Goal: Task Accomplishment & Management: Use online tool/utility

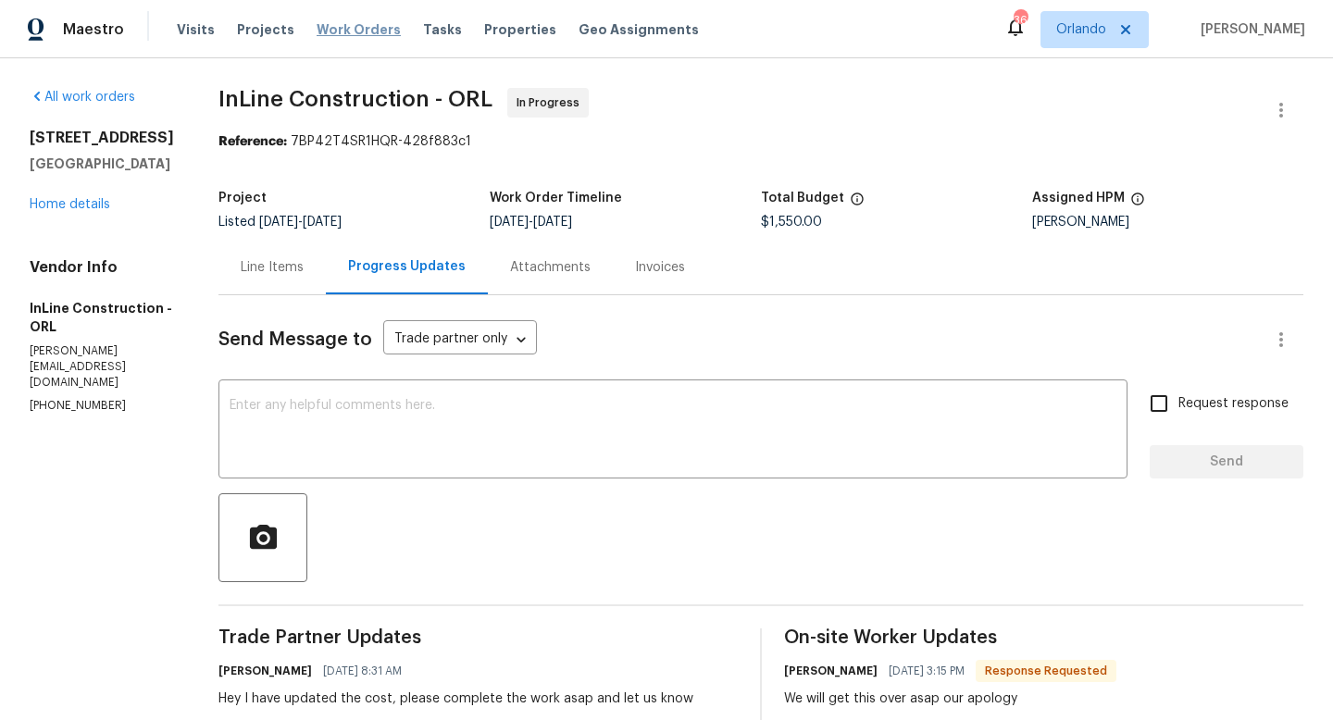
click at [340, 31] on span "Work Orders" at bounding box center [359, 29] width 84 height 19
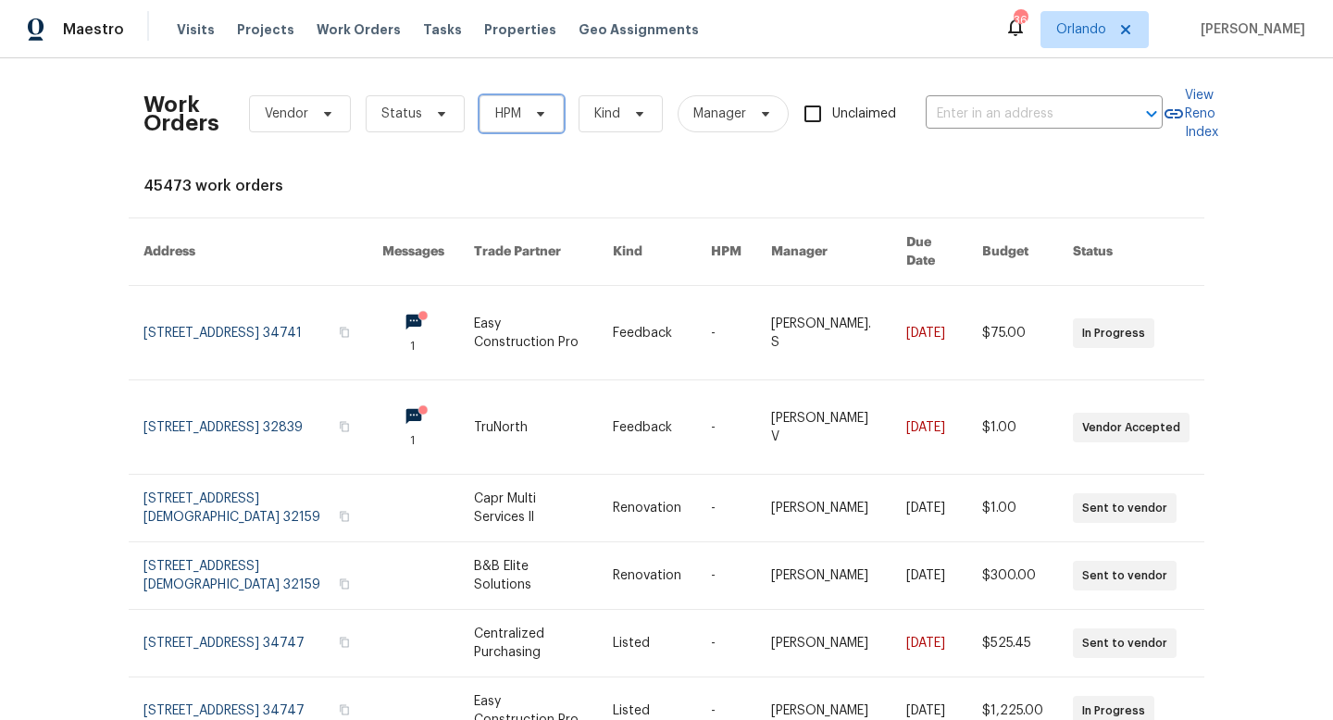
click at [495, 108] on span "HPM" at bounding box center [508, 114] width 26 height 19
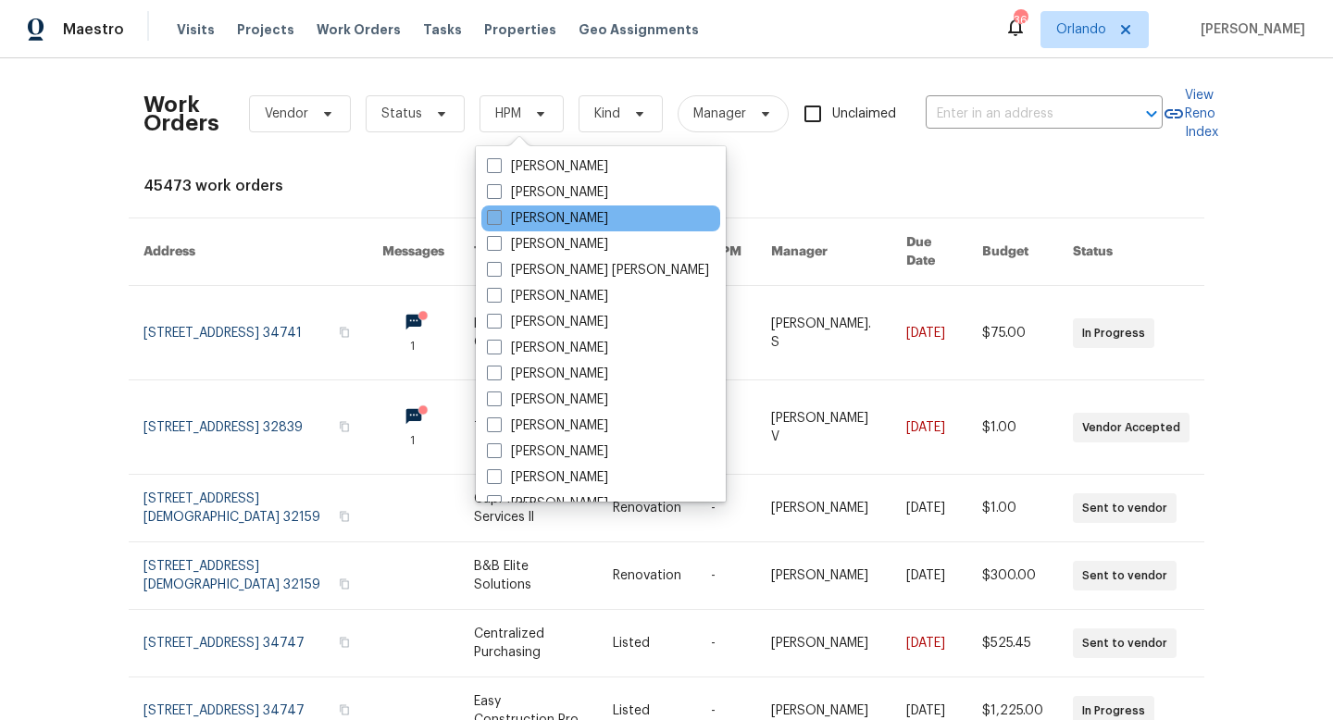
click at [493, 216] on span at bounding box center [494, 217] width 15 height 15
click at [493, 216] on input "[PERSON_NAME]" at bounding box center [493, 215] width 12 height 12
checkbox input "true"
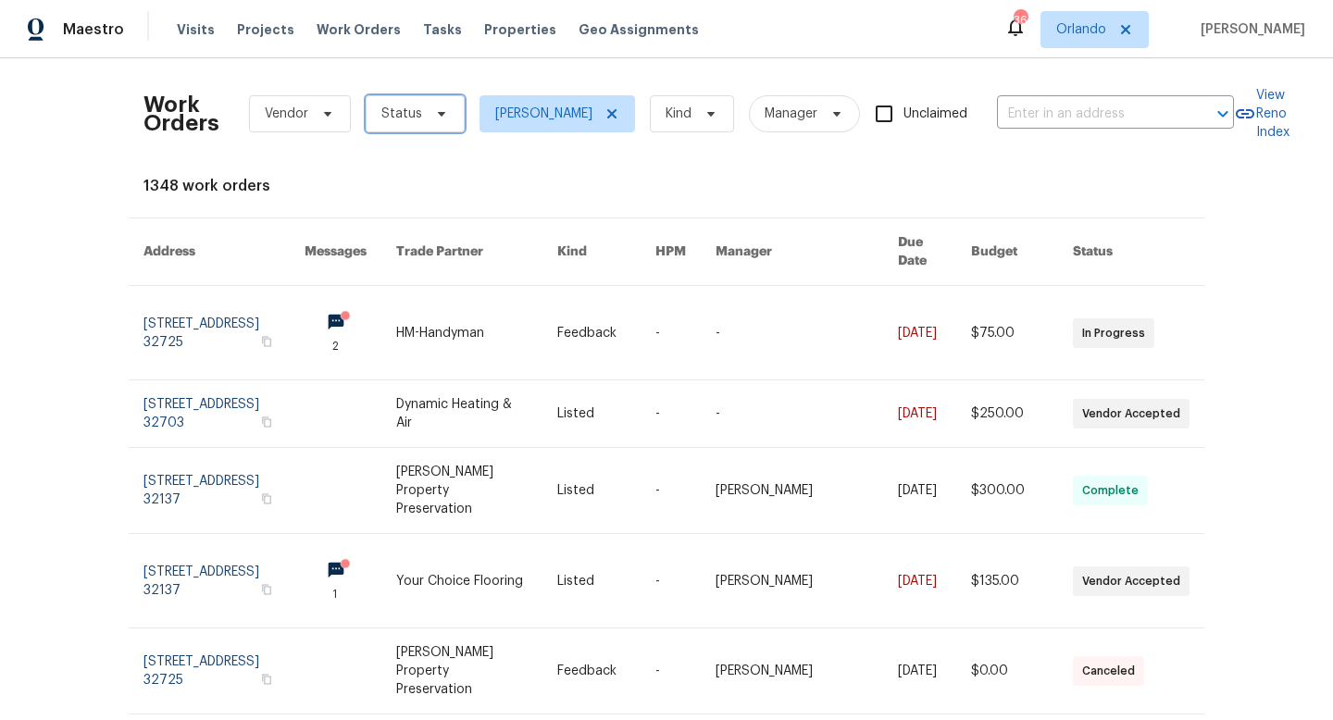
click at [401, 115] on span "Status" at bounding box center [401, 114] width 41 height 19
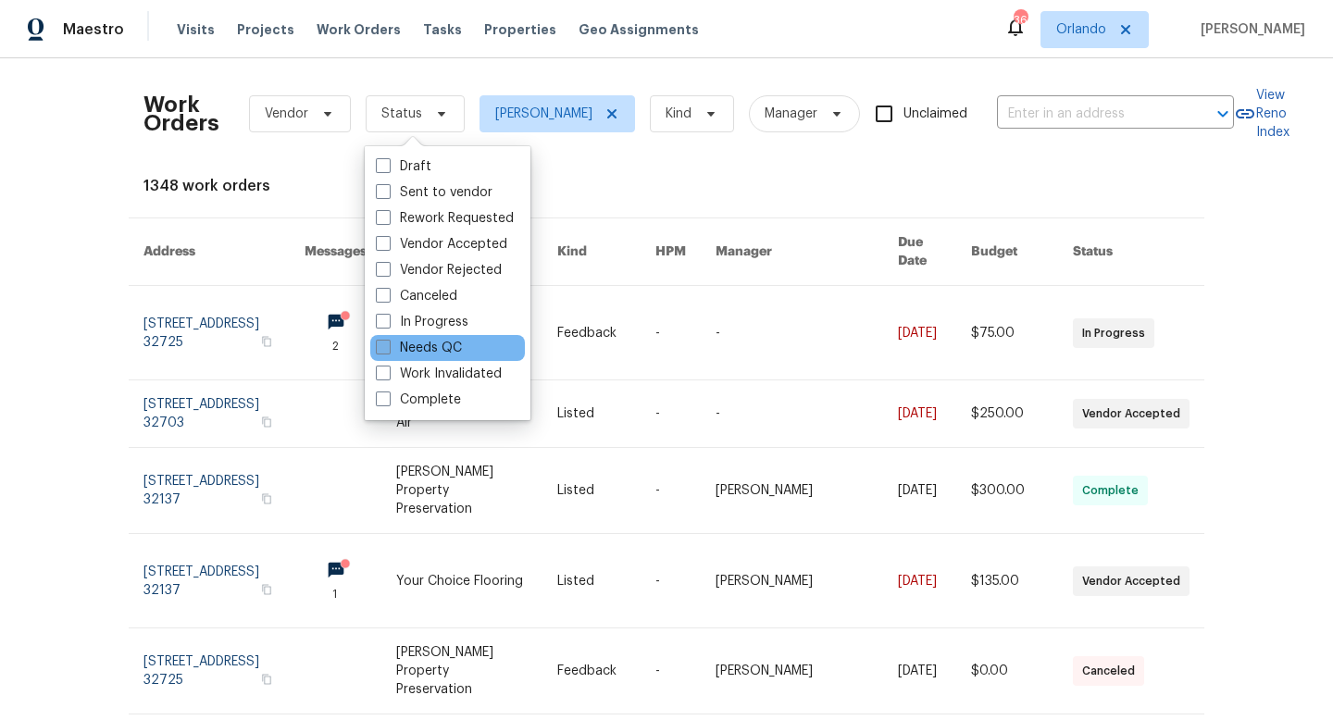
click at [382, 346] on span at bounding box center [383, 347] width 15 height 15
click at [382, 346] on input "Needs QC" at bounding box center [382, 345] width 12 height 12
checkbox input "true"
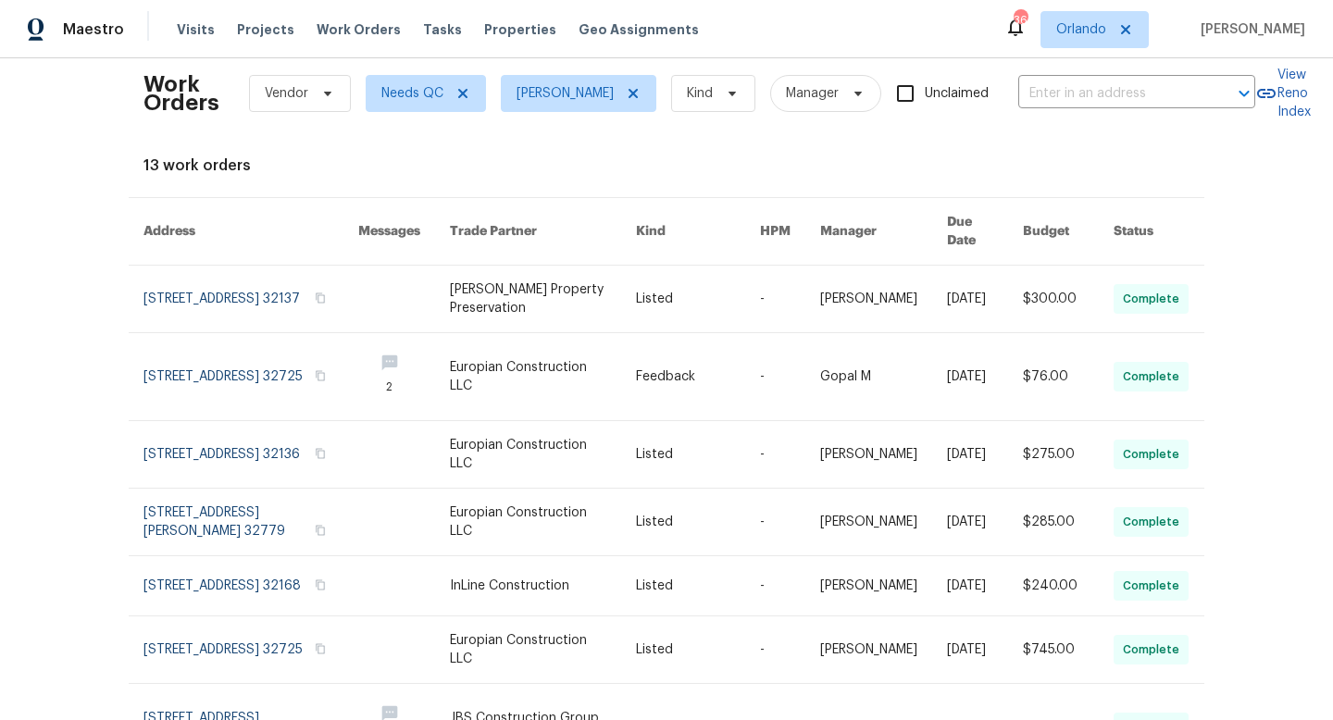
scroll to position [24, 0]
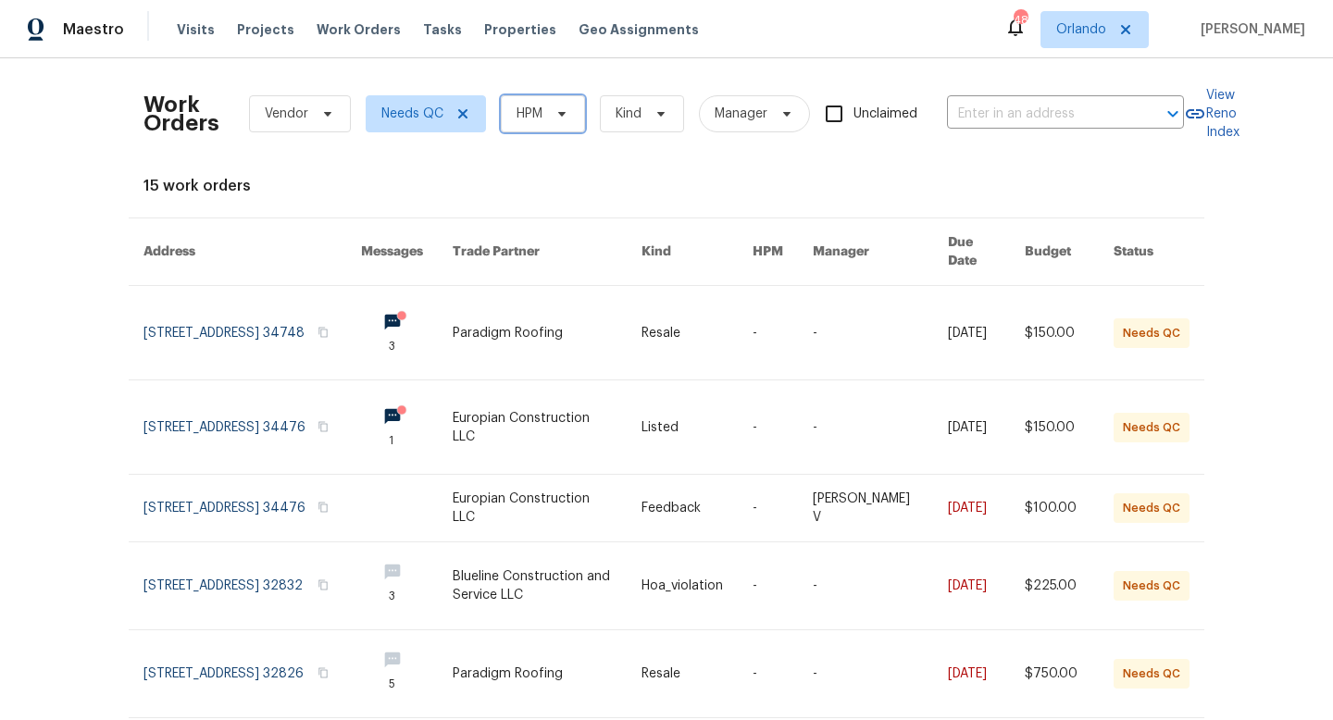
click at [541, 113] on span "HPM" at bounding box center [530, 114] width 26 height 19
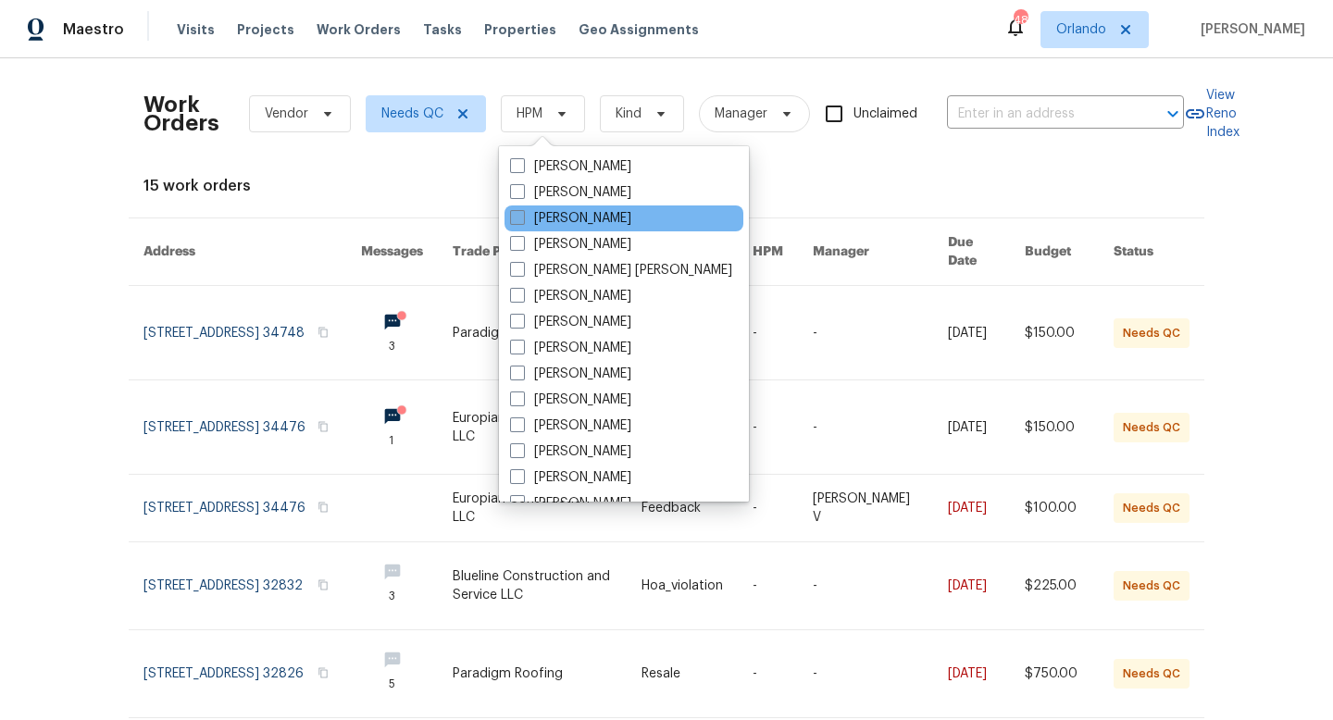
click at [522, 222] on span at bounding box center [517, 217] width 15 height 15
click at [522, 221] on input "[PERSON_NAME]" at bounding box center [516, 215] width 12 height 12
checkbox input "true"
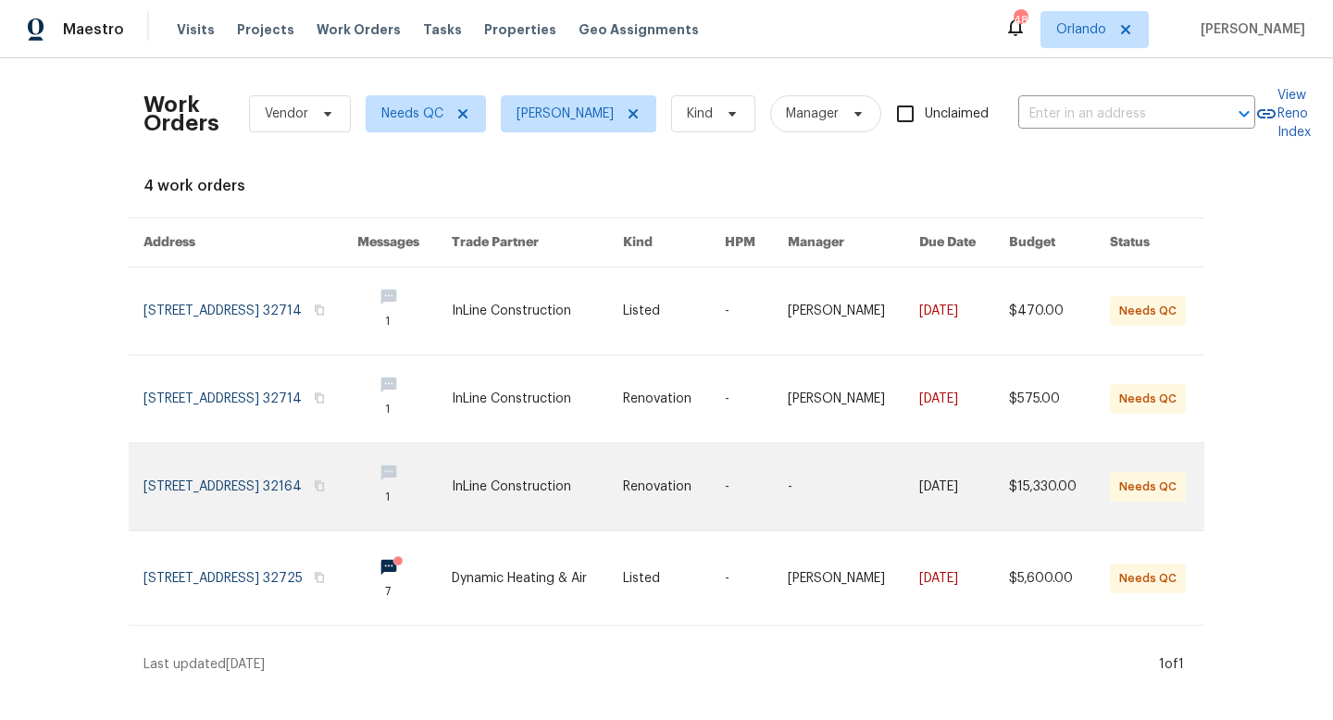
click at [557, 500] on link at bounding box center [537, 486] width 171 height 87
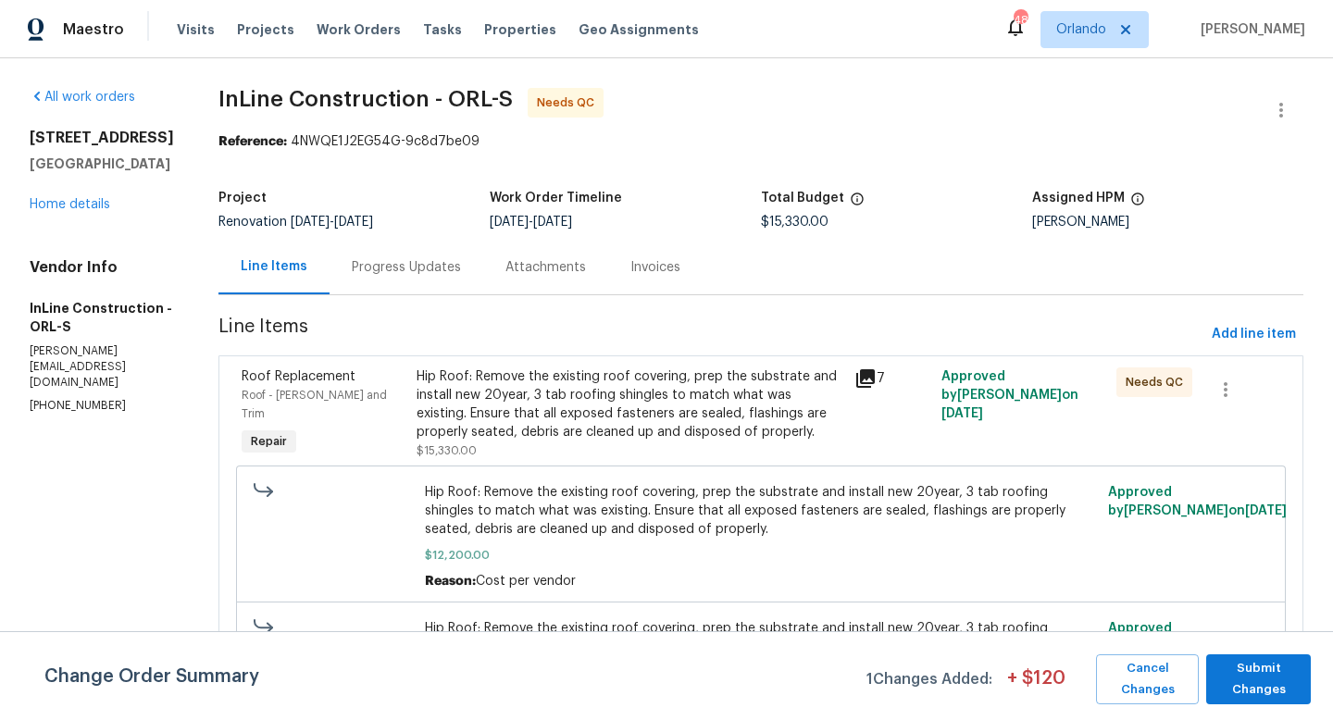
click at [567, 444] on div "Hip Roof: Remove the existing roof covering, prep the substrate and install new…" at bounding box center [630, 414] width 427 height 93
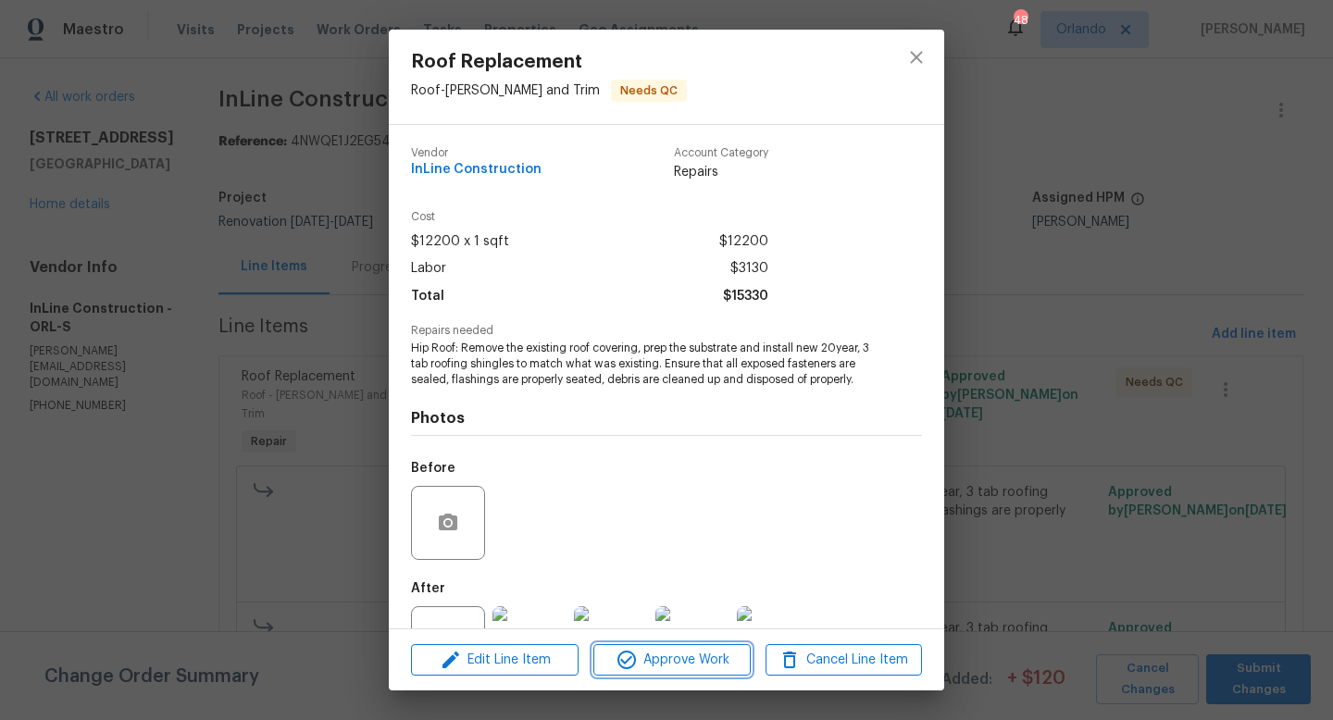
click at [659, 655] on span "Approve Work" at bounding box center [671, 660] width 145 height 23
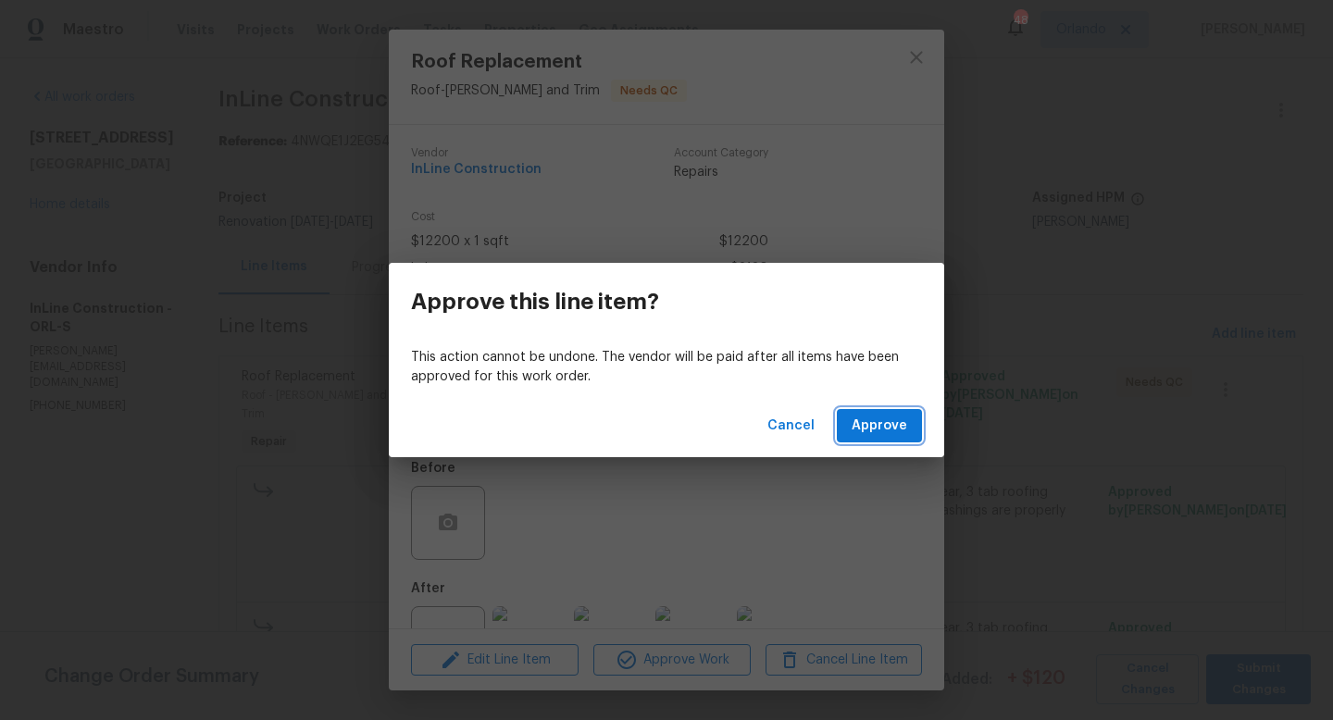
click at [879, 427] on span "Approve" at bounding box center [880, 426] width 56 height 23
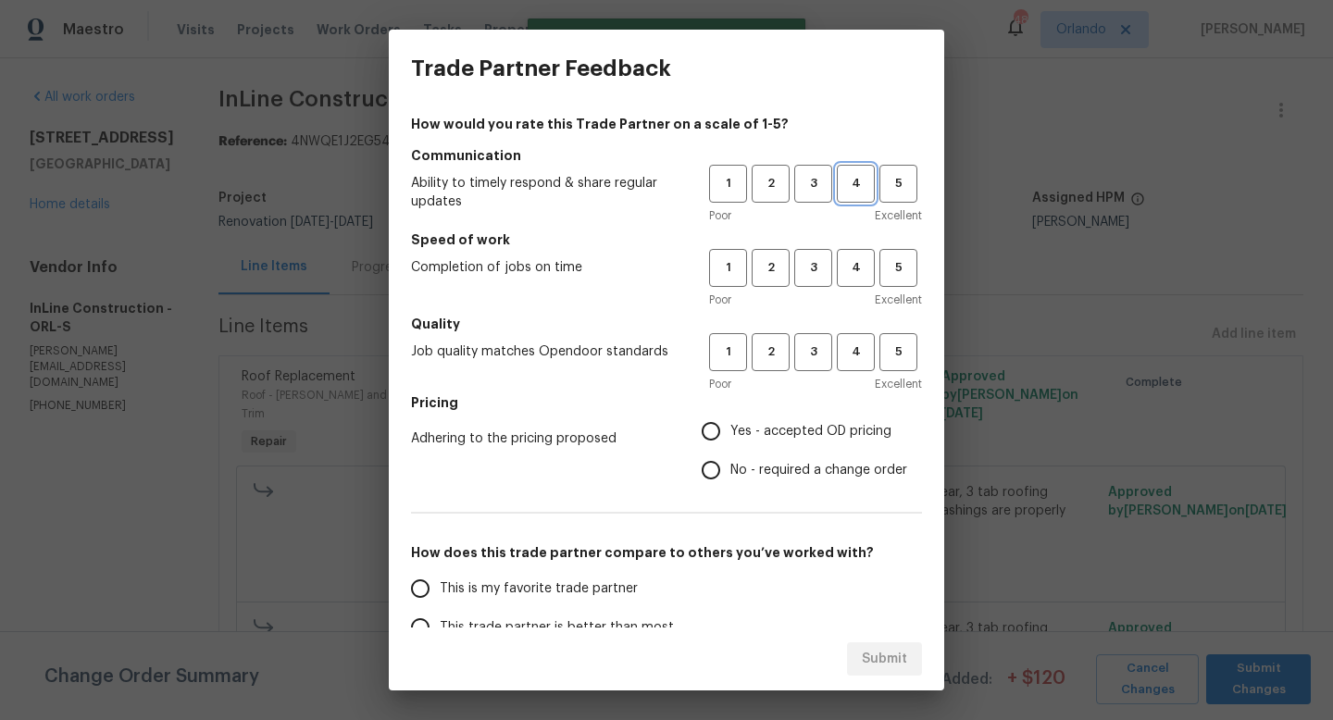
click at [854, 191] on span "4" at bounding box center [856, 183] width 34 height 21
click at [858, 257] on span "4" at bounding box center [856, 267] width 34 height 21
click at [859, 342] on span "4" at bounding box center [856, 352] width 34 height 21
click at [835, 427] on span "Yes - accepted OD pricing" at bounding box center [810, 431] width 161 height 19
click at [730, 427] on input "Yes - accepted OD pricing" at bounding box center [711, 431] width 39 height 39
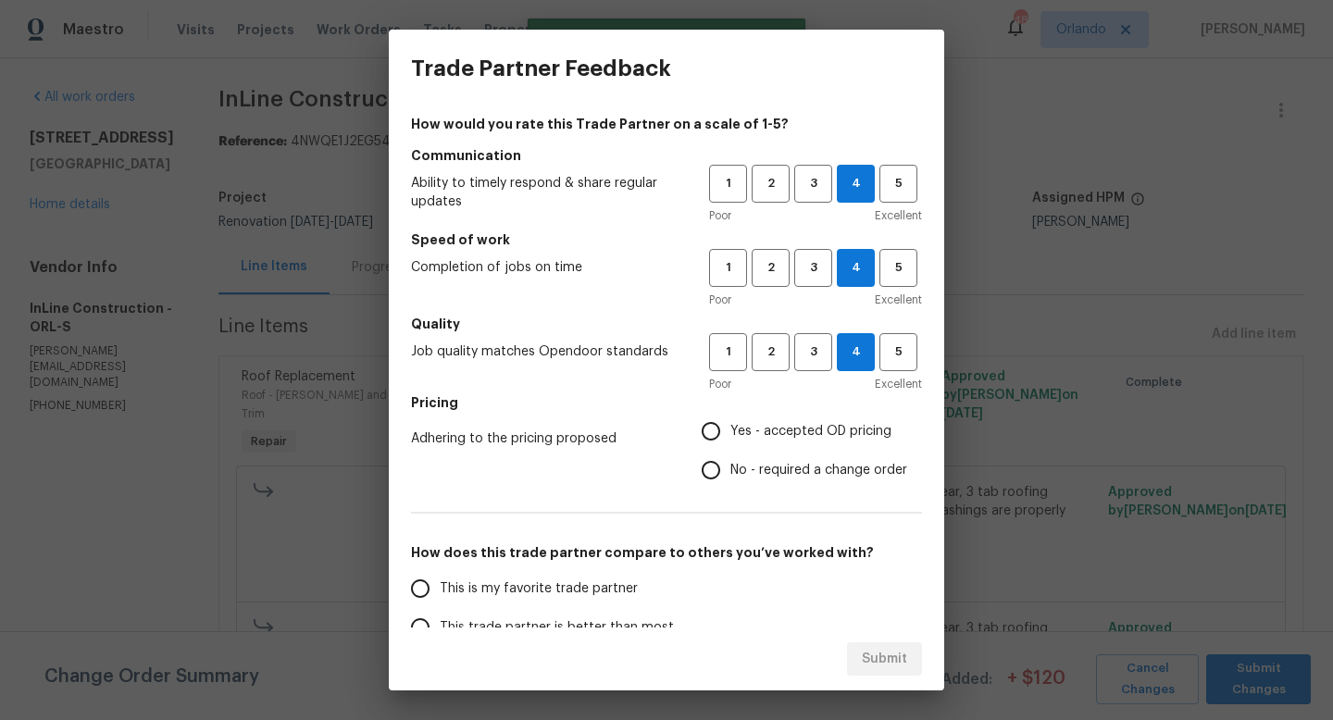
radio input "true"
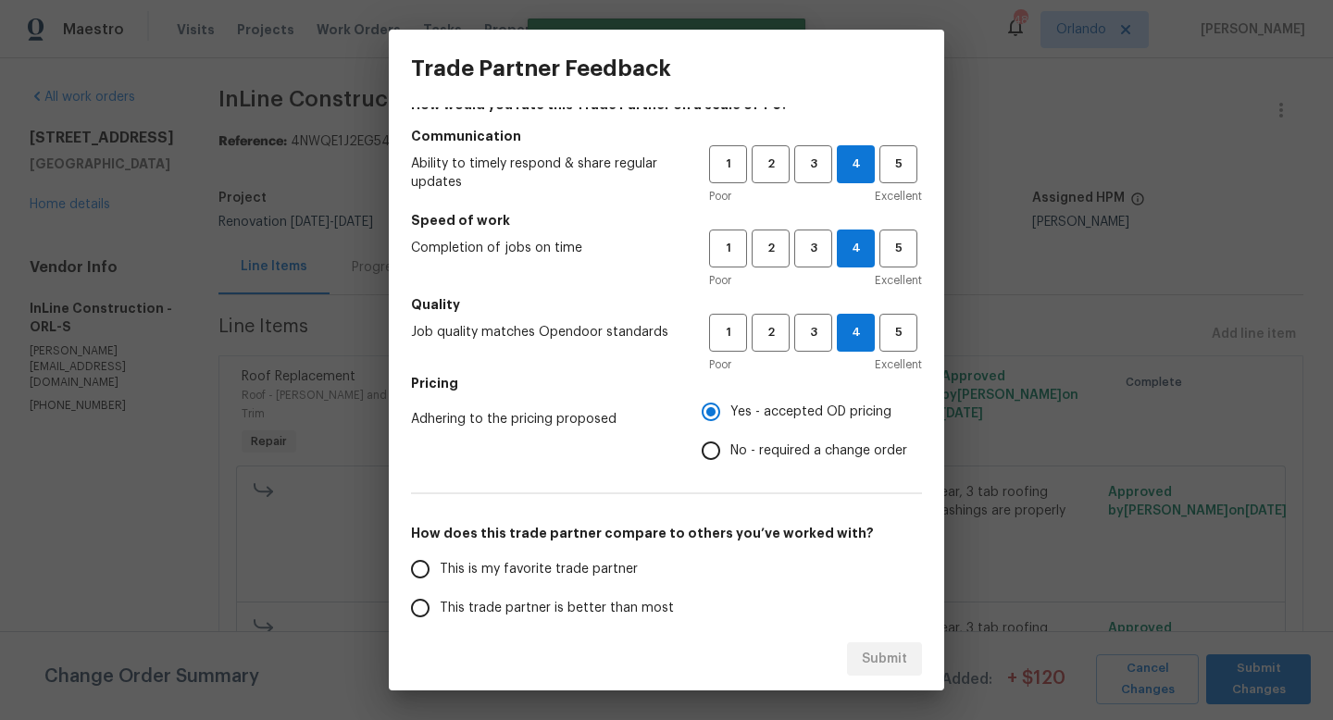
scroll to position [26, 0]
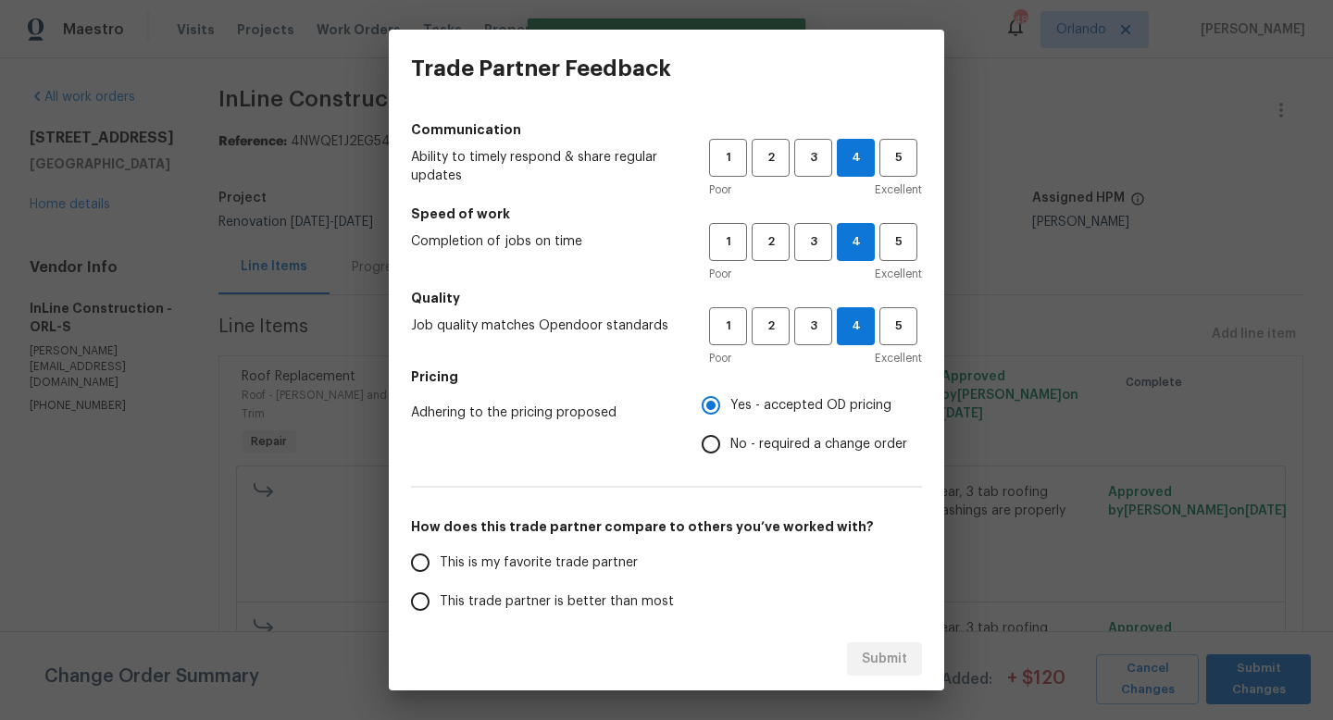
click at [575, 601] on span "This trade partner is better than most" at bounding box center [557, 601] width 234 height 19
click at [440, 601] on input "This trade partner is better than most" at bounding box center [420, 601] width 39 height 39
click at [882, 666] on span "Submit" at bounding box center [884, 659] width 45 height 23
radio input "true"
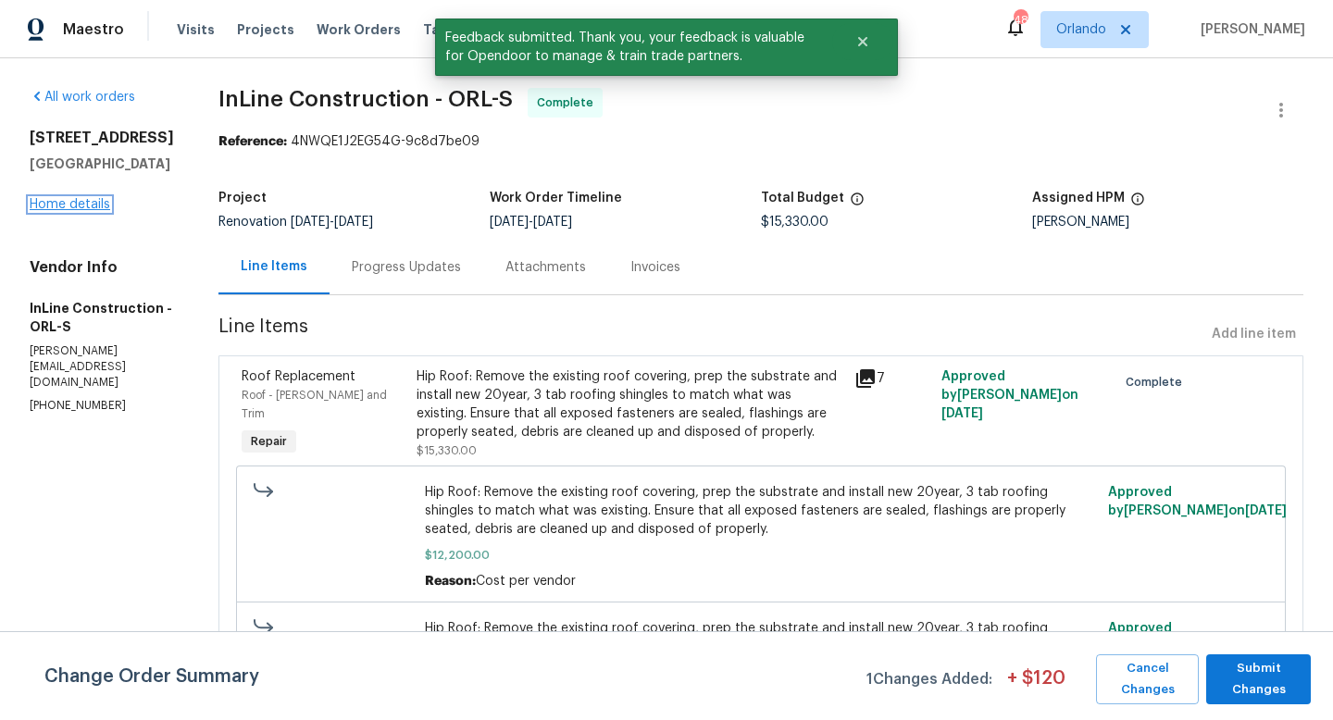
click at [106, 207] on link "Home details" at bounding box center [70, 204] width 81 height 13
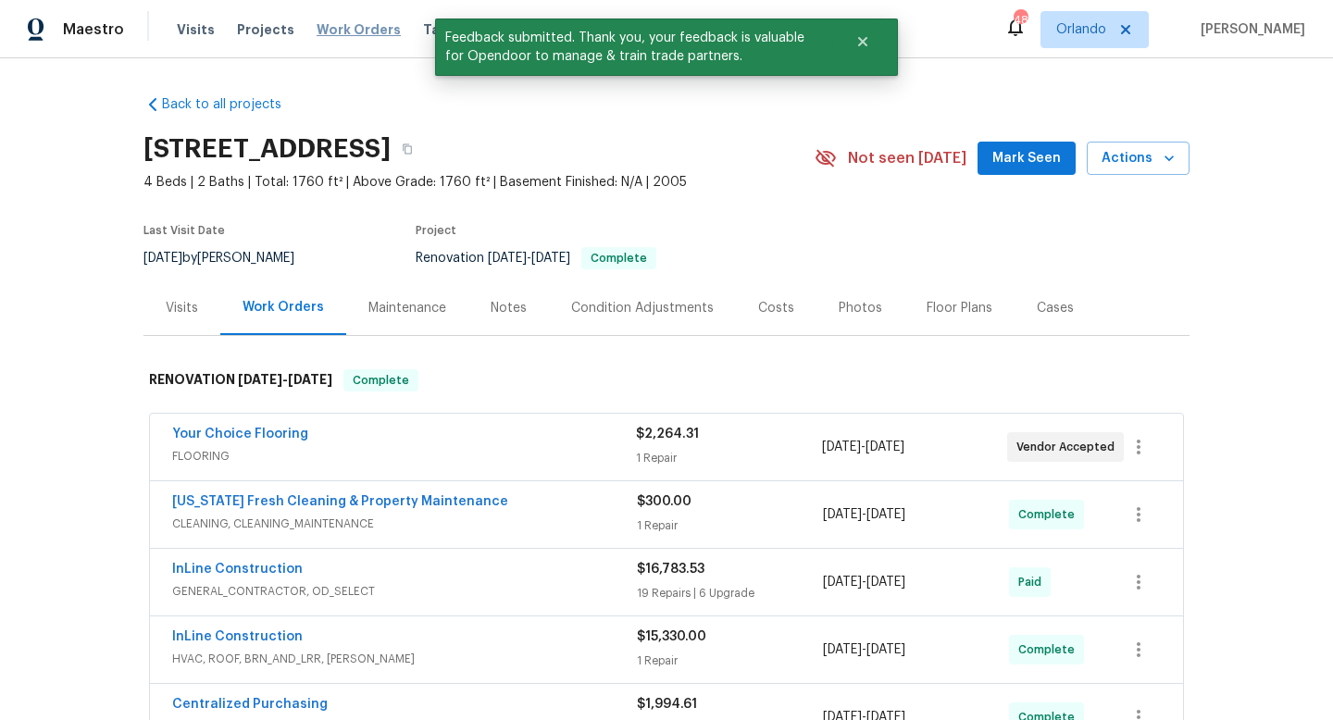
click at [341, 24] on span "Work Orders" at bounding box center [359, 29] width 84 height 19
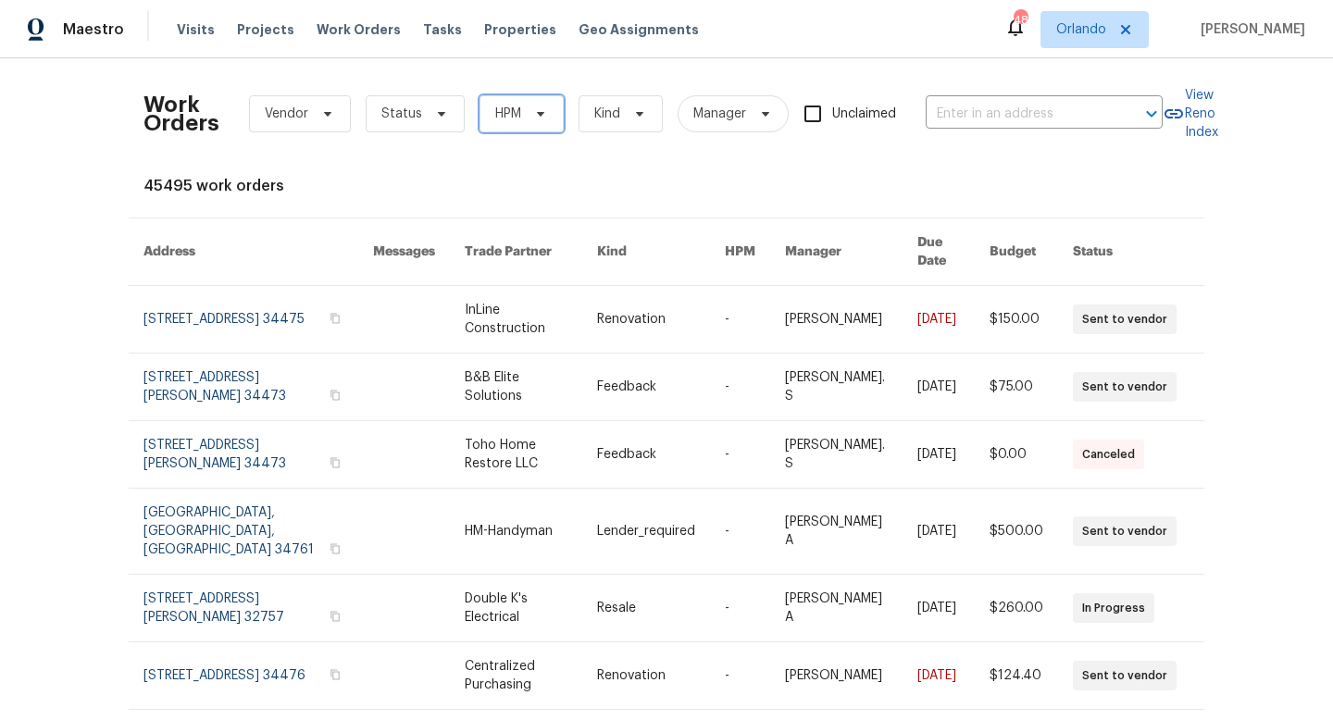
click at [508, 126] on span "HPM" at bounding box center [522, 113] width 84 height 37
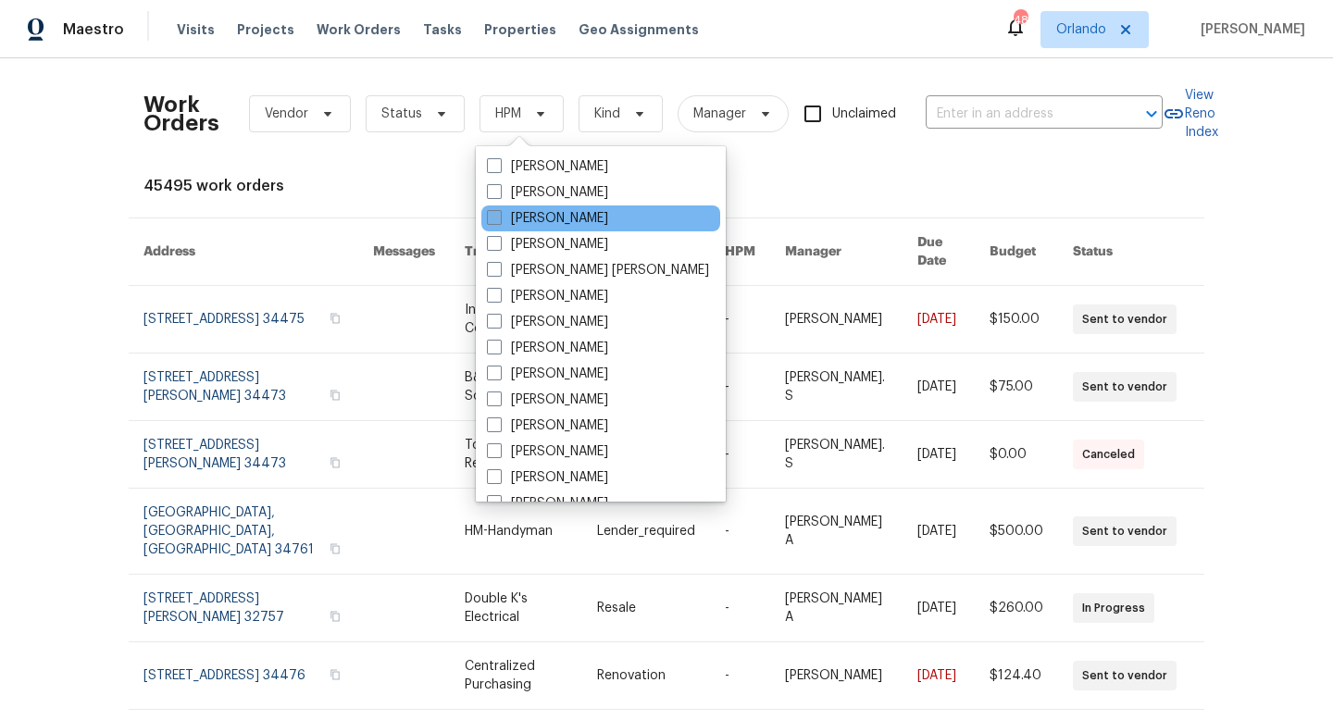
click at [494, 218] on span at bounding box center [494, 217] width 15 height 15
click at [494, 218] on input "[PERSON_NAME]" at bounding box center [493, 215] width 12 height 12
checkbox input "true"
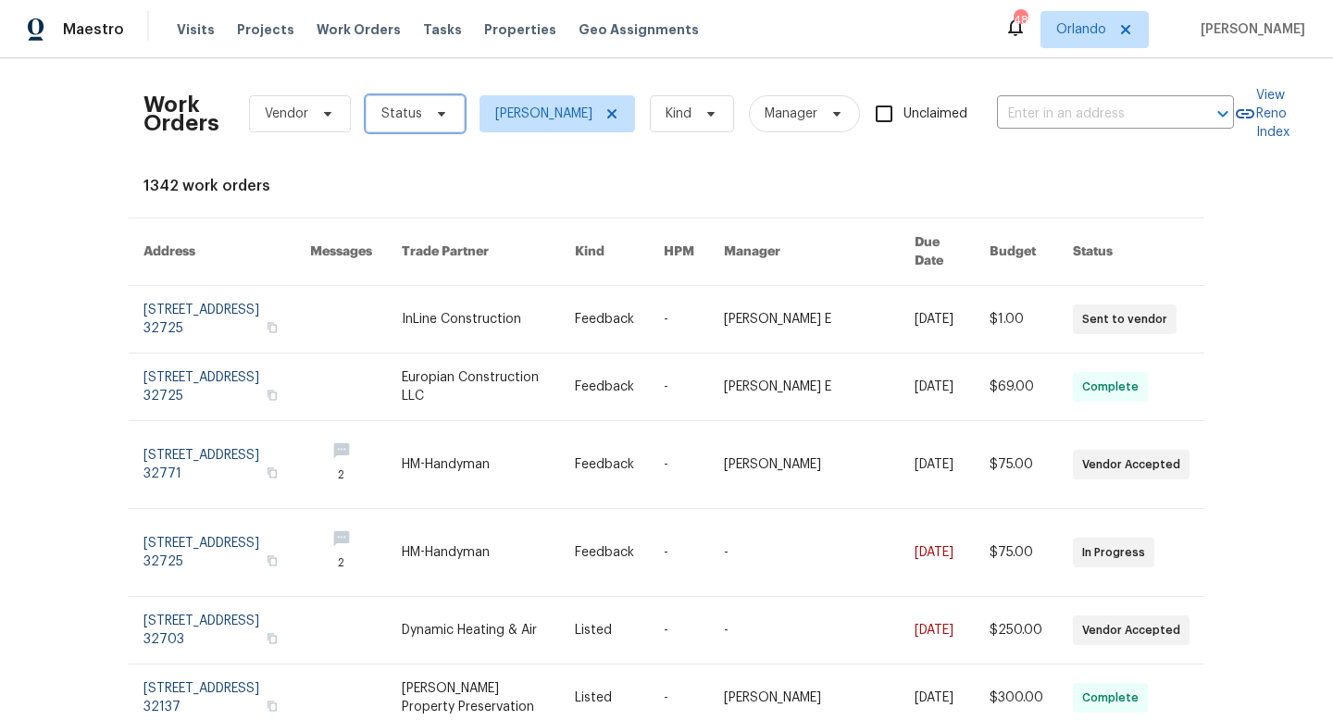
click at [430, 123] on span "Status" at bounding box center [415, 113] width 99 height 37
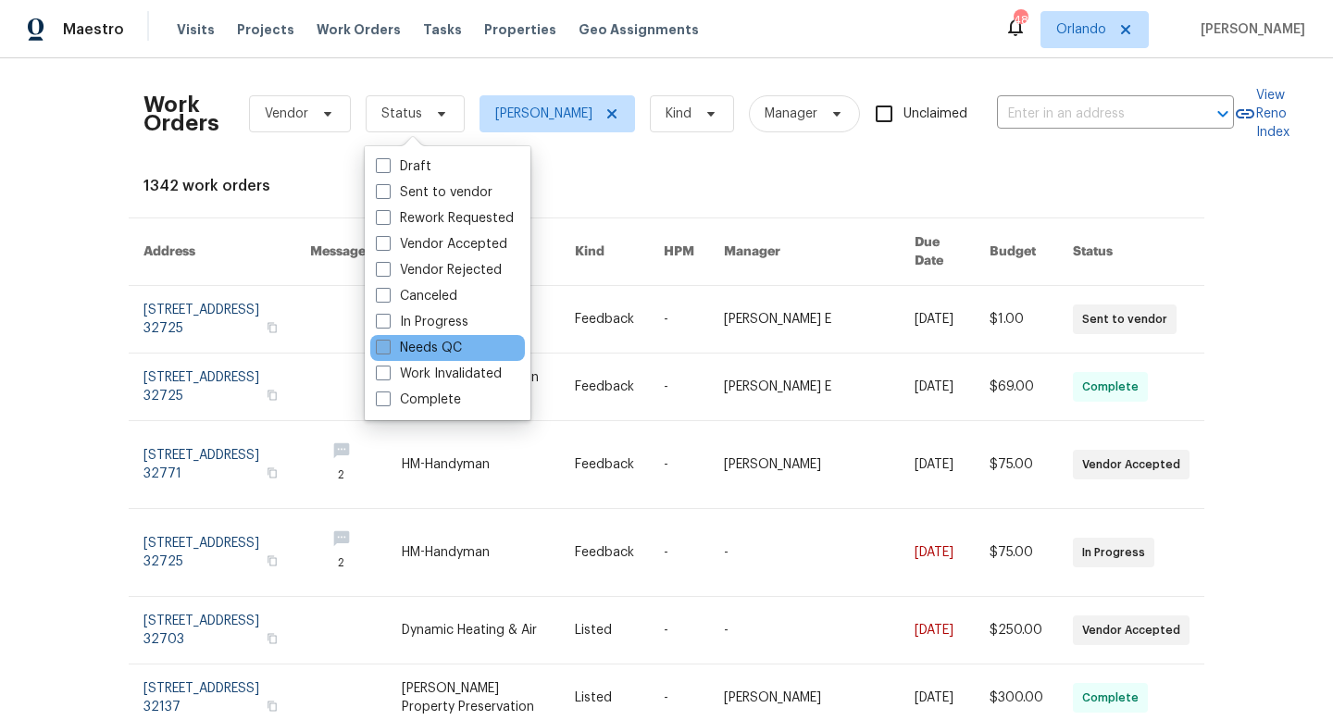
click at [384, 353] on span at bounding box center [383, 347] width 15 height 15
click at [384, 351] on input "Needs QC" at bounding box center [382, 345] width 12 height 12
checkbox input "true"
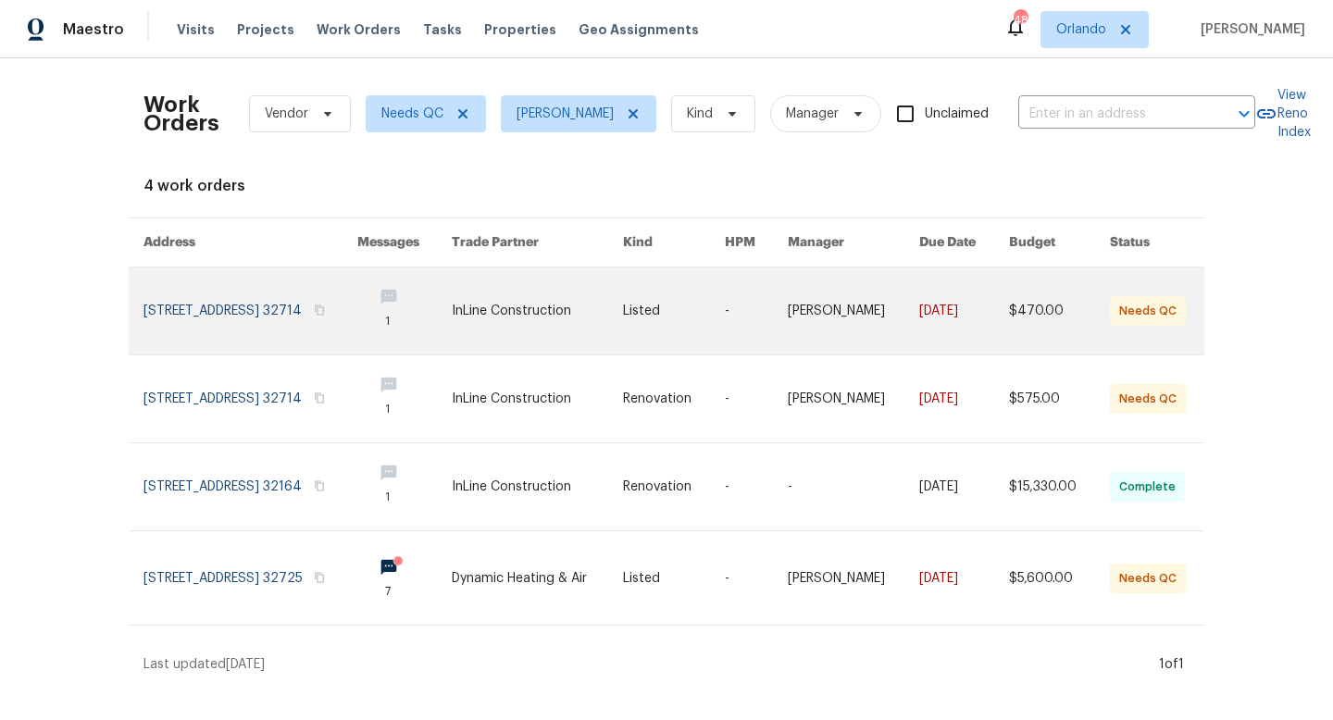
click at [546, 318] on link at bounding box center [537, 311] width 171 height 87
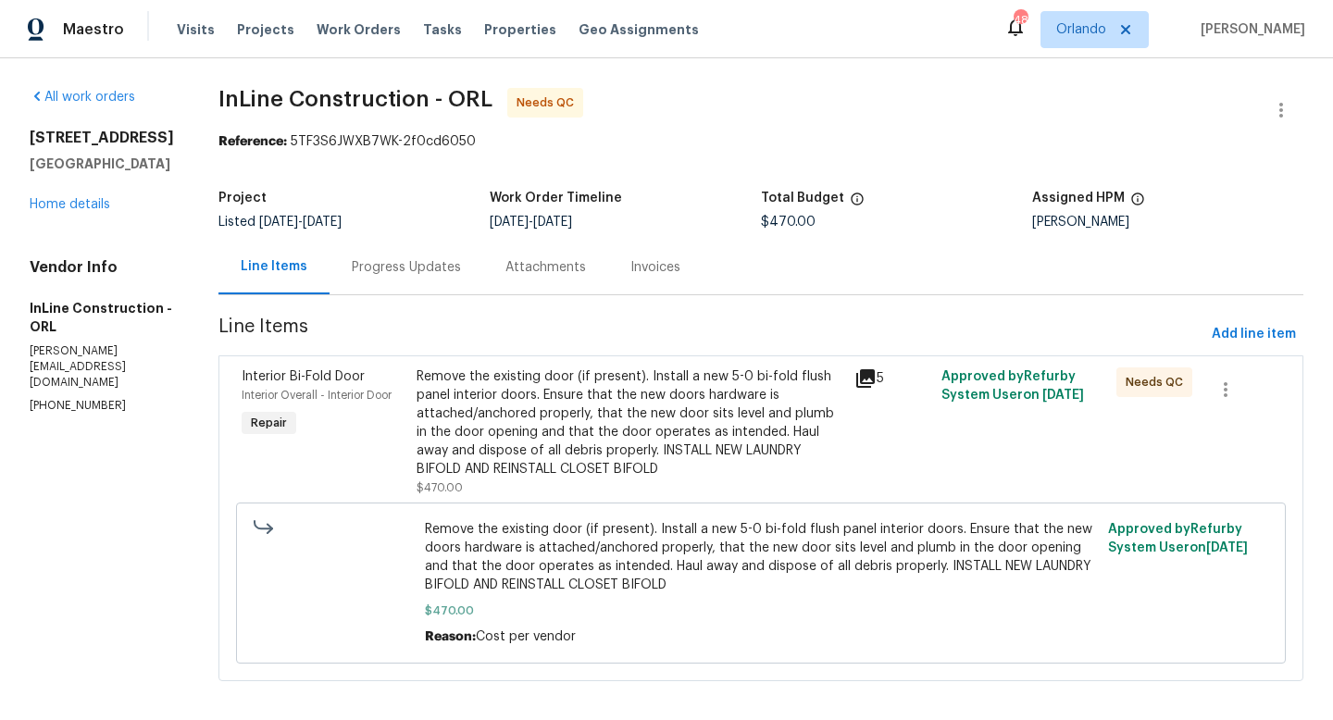
click at [593, 444] on div "Remove the existing door (if present). Install a new 5-0 bi-fold flush panel in…" at bounding box center [630, 423] width 427 height 111
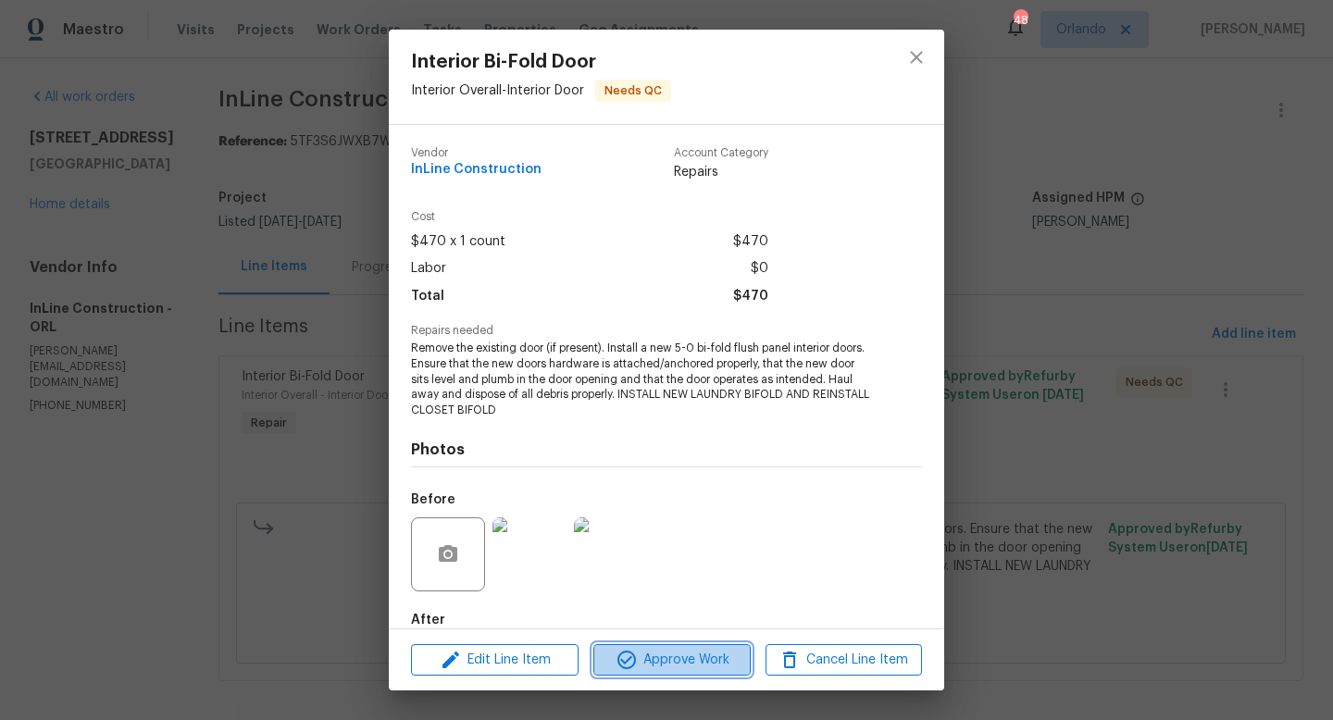
click at [655, 663] on span "Approve Work" at bounding box center [671, 660] width 145 height 23
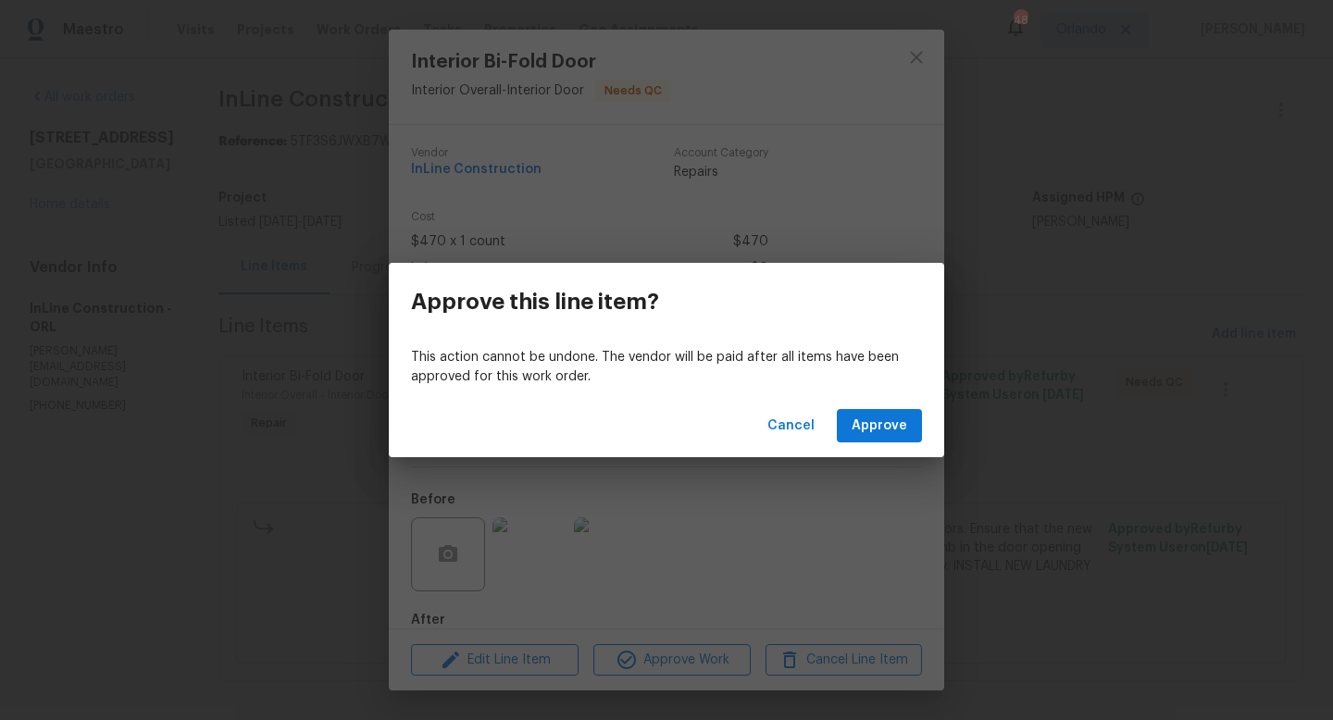
click at [906, 445] on div "Cancel Approve" at bounding box center [666, 426] width 555 height 64
click at [904, 417] on span "Approve" at bounding box center [880, 426] width 56 height 23
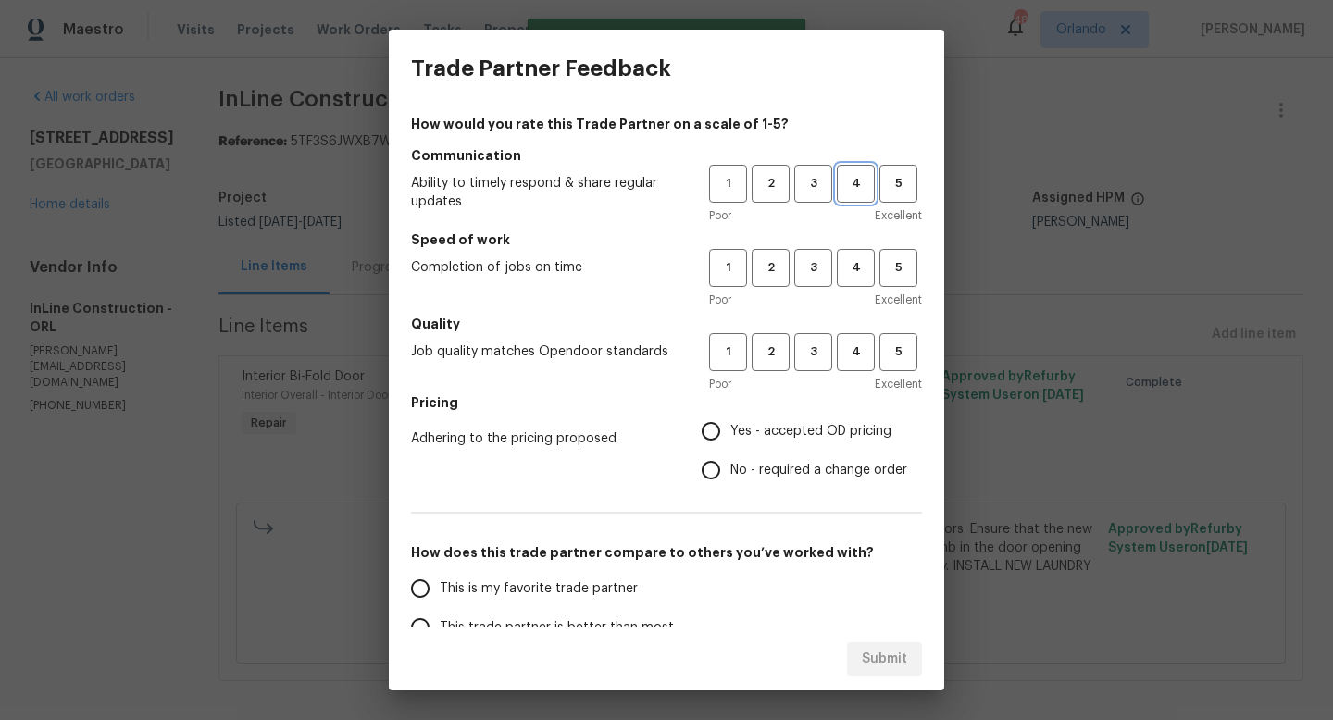
click at [857, 188] on span "4" at bounding box center [856, 183] width 34 height 21
click at [867, 258] on span "4" at bounding box center [856, 267] width 34 height 21
click at [854, 339] on button "4" at bounding box center [856, 352] width 38 height 38
click at [808, 432] on span "Yes - accepted OD pricing" at bounding box center [810, 431] width 161 height 19
click at [730, 432] on input "Yes - accepted OD pricing" at bounding box center [711, 431] width 39 height 39
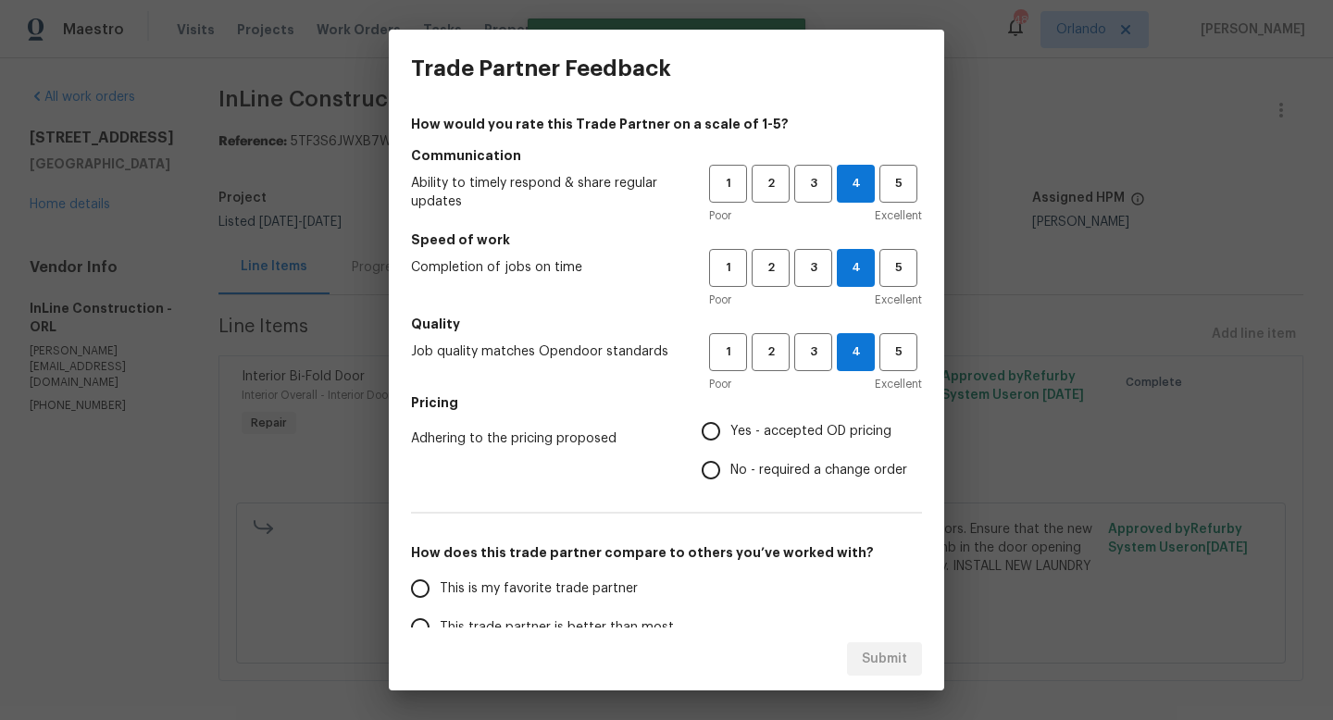
radio input "true"
click at [649, 608] on label "This trade partner is better than most" at bounding box center [547, 627] width 293 height 39
click at [440, 608] on input "This trade partner is better than most" at bounding box center [420, 627] width 39 height 39
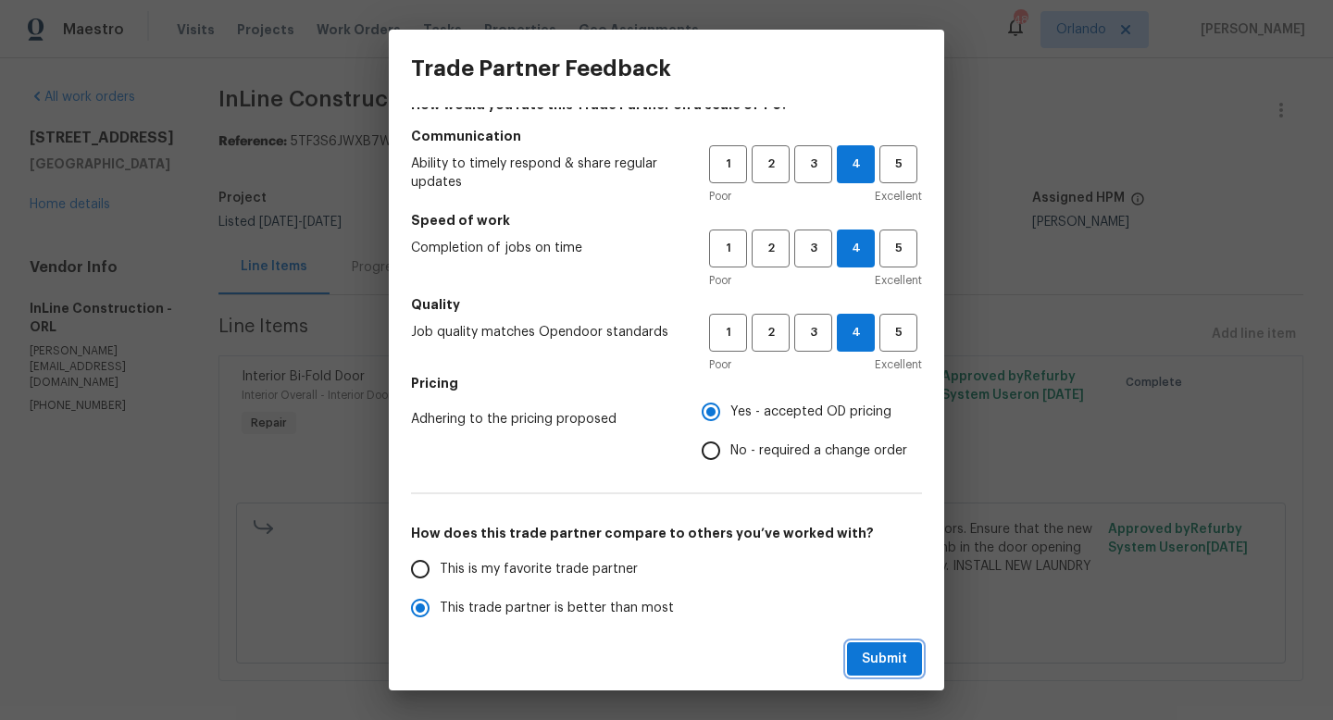
click at [882, 658] on span "Submit" at bounding box center [884, 659] width 45 height 23
radio input "true"
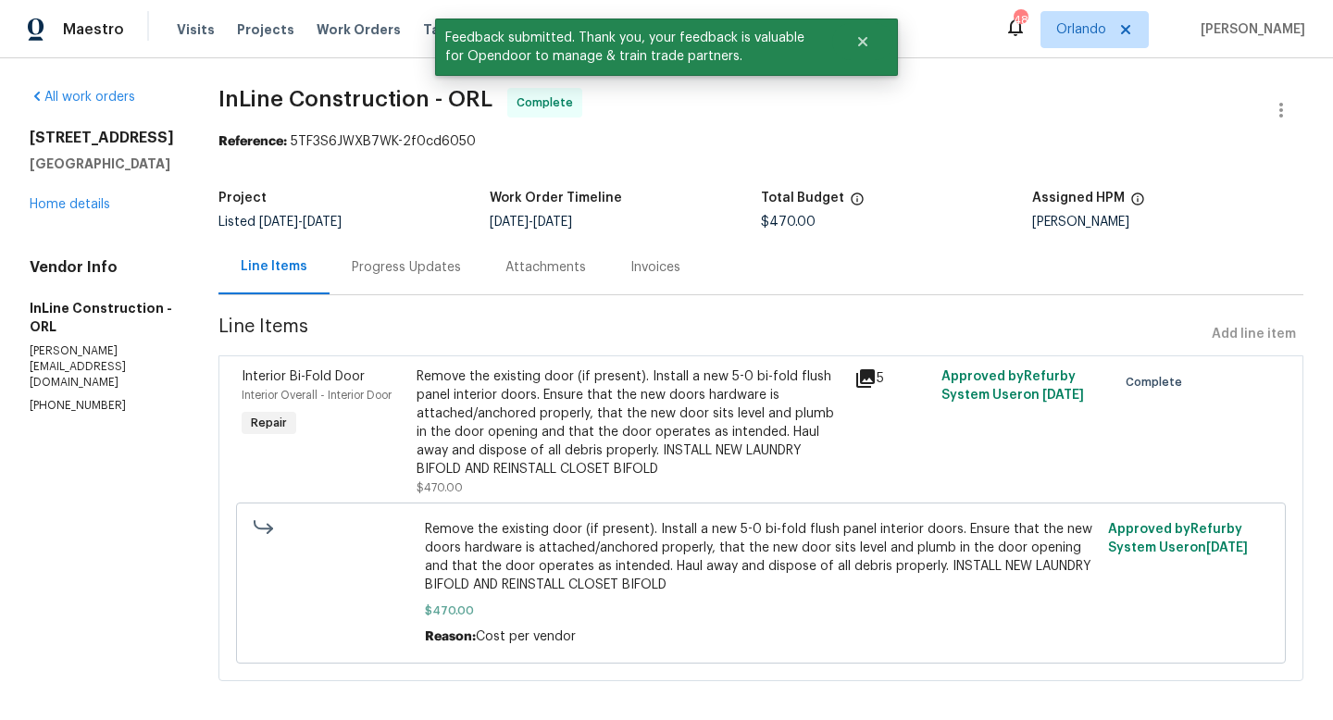
click at [361, 19] on div "Visits Projects Work Orders Tasks Properties Geo Assignments" at bounding box center [449, 29] width 544 height 37
click at [362, 30] on span "Work Orders" at bounding box center [359, 29] width 84 height 19
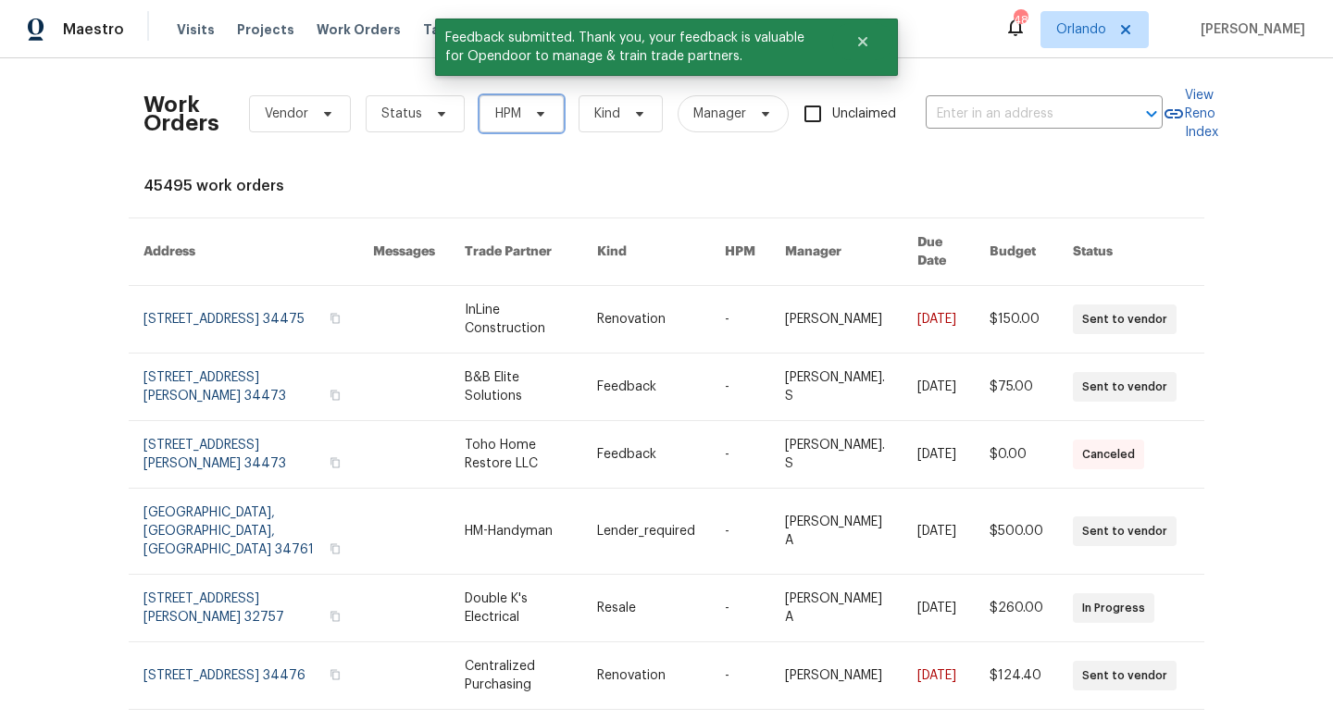
click at [519, 108] on span "HPM" at bounding box center [522, 113] width 84 height 37
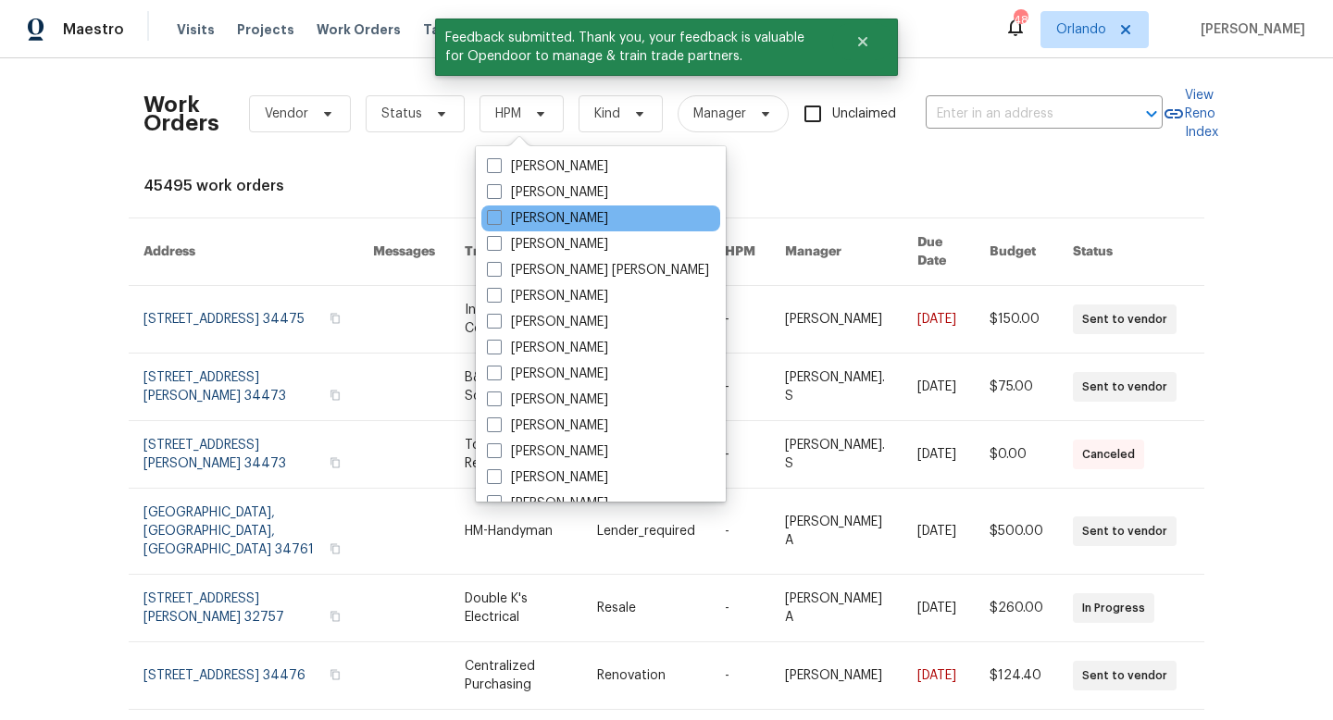
click at [485, 213] on div "[PERSON_NAME]" at bounding box center [600, 219] width 239 height 26
click at [494, 215] on span at bounding box center [494, 217] width 15 height 15
click at [494, 215] on input "[PERSON_NAME]" at bounding box center [493, 215] width 12 height 12
checkbox input "true"
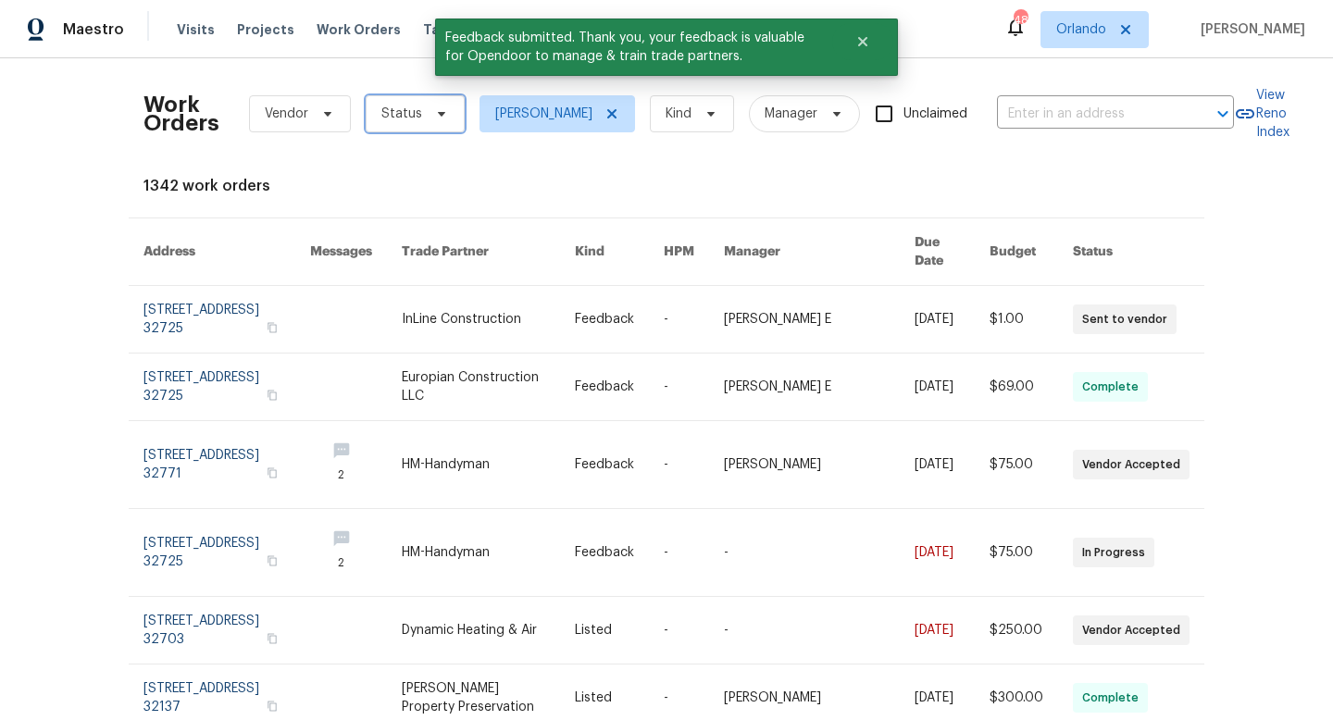
click at [434, 126] on span "Status" at bounding box center [415, 113] width 99 height 37
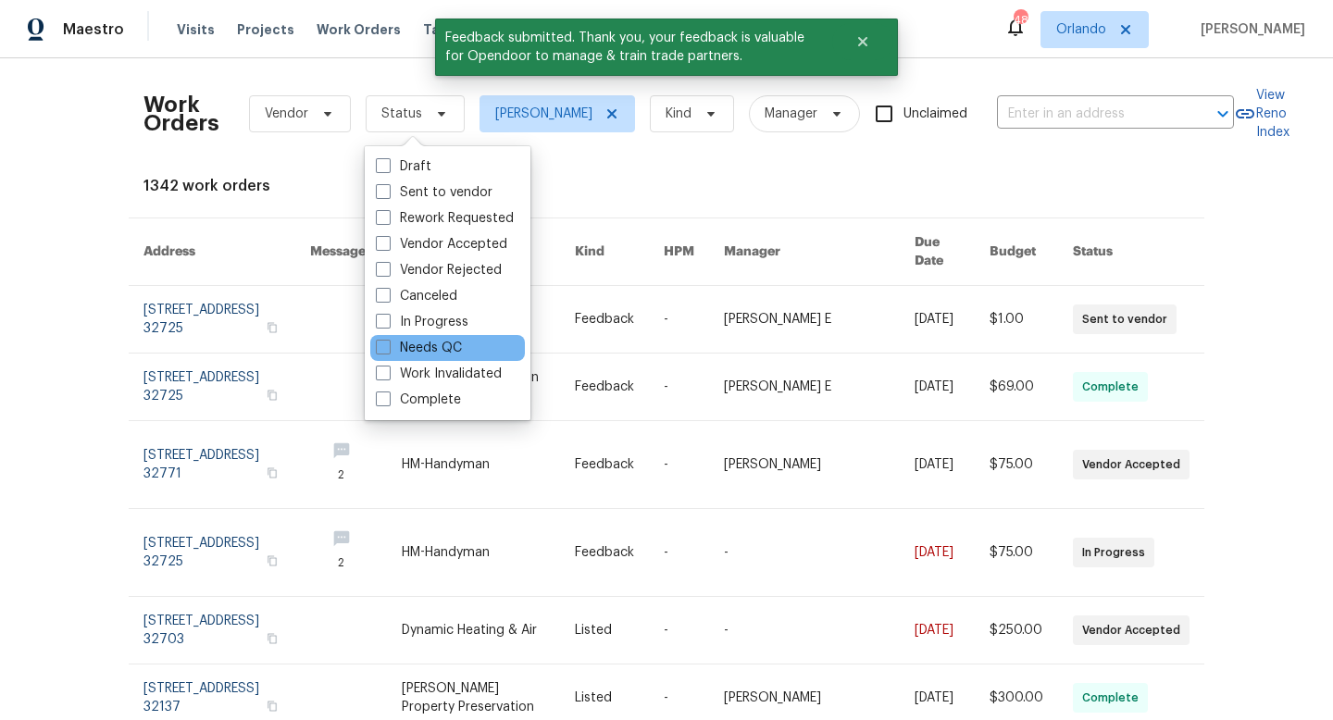
click at [384, 357] on div "Needs QC" at bounding box center [447, 348] width 155 height 26
click at [386, 349] on span at bounding box center [383, 347] width 15 height 15
click at [386, 349] on input "Needs QC" at bounding box center [382, 345] width 12 height 12
checkbox input "true"
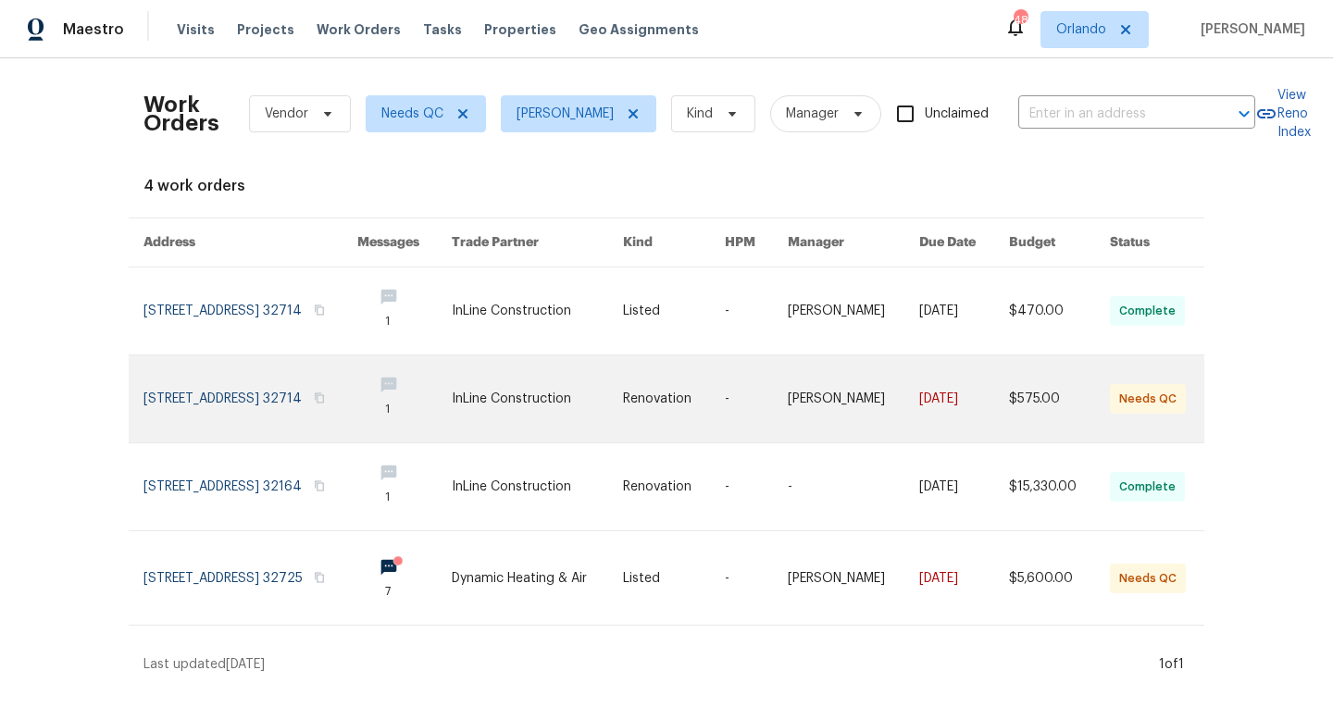
click at [568, 393] on link at bounding box center [537, 398] width 171 height 87
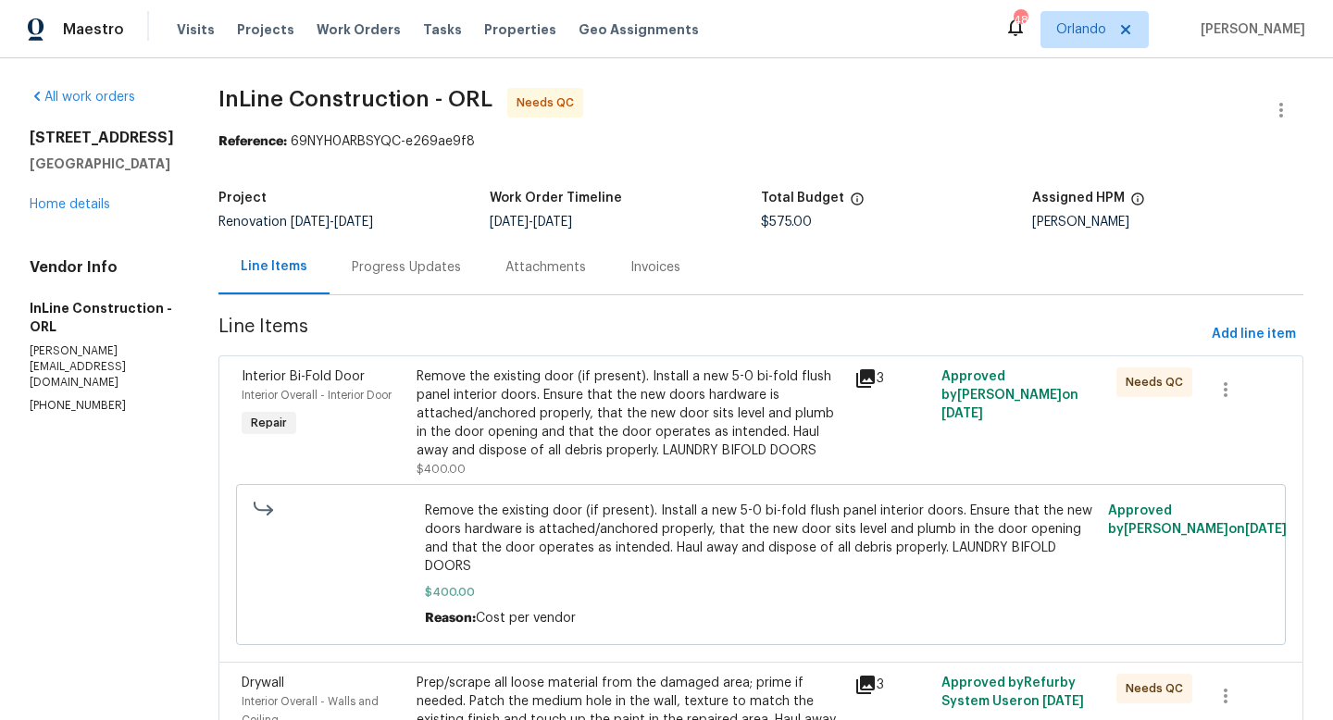
click at [590, 427] on div "Remove the existing door (if present). Install a new 5-0 bi-fold flush panel in…" at bounding box center [630, 414] width 427 height 93
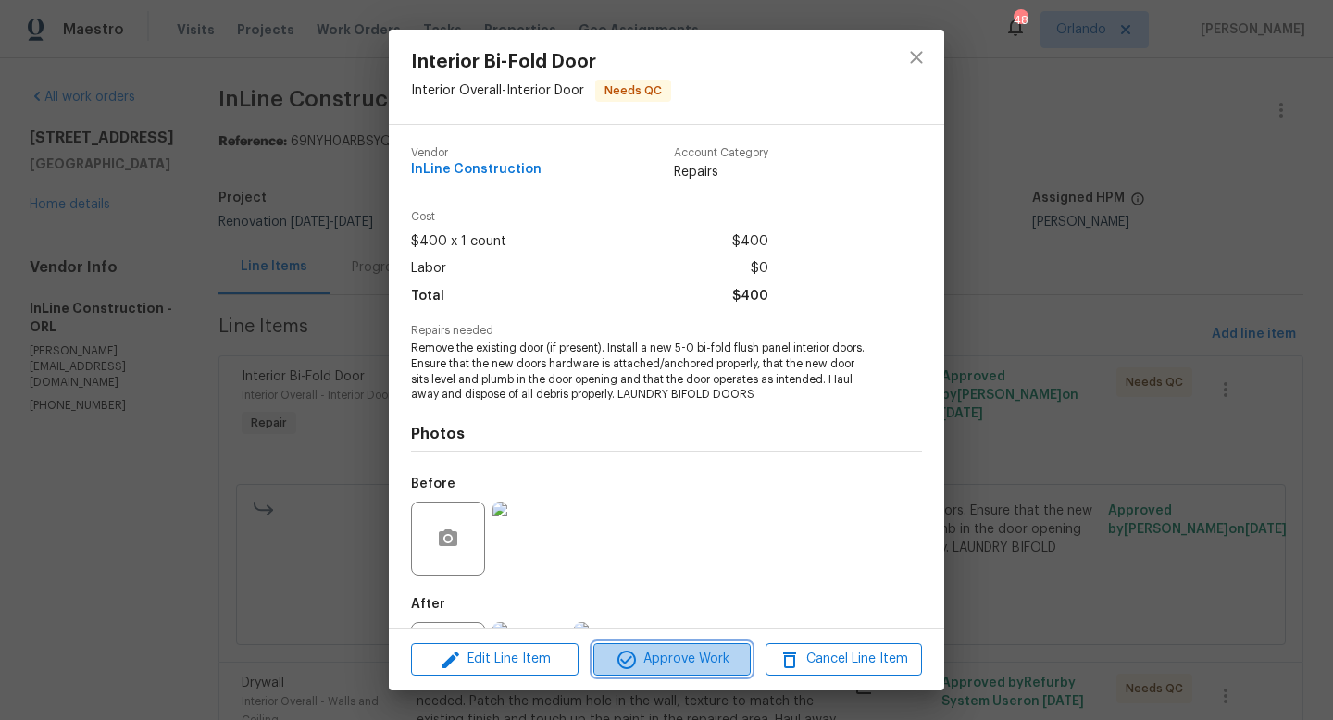
click at [685, 657] on span "Approve Work" at bounding box center [671, 659] width 145 height 23
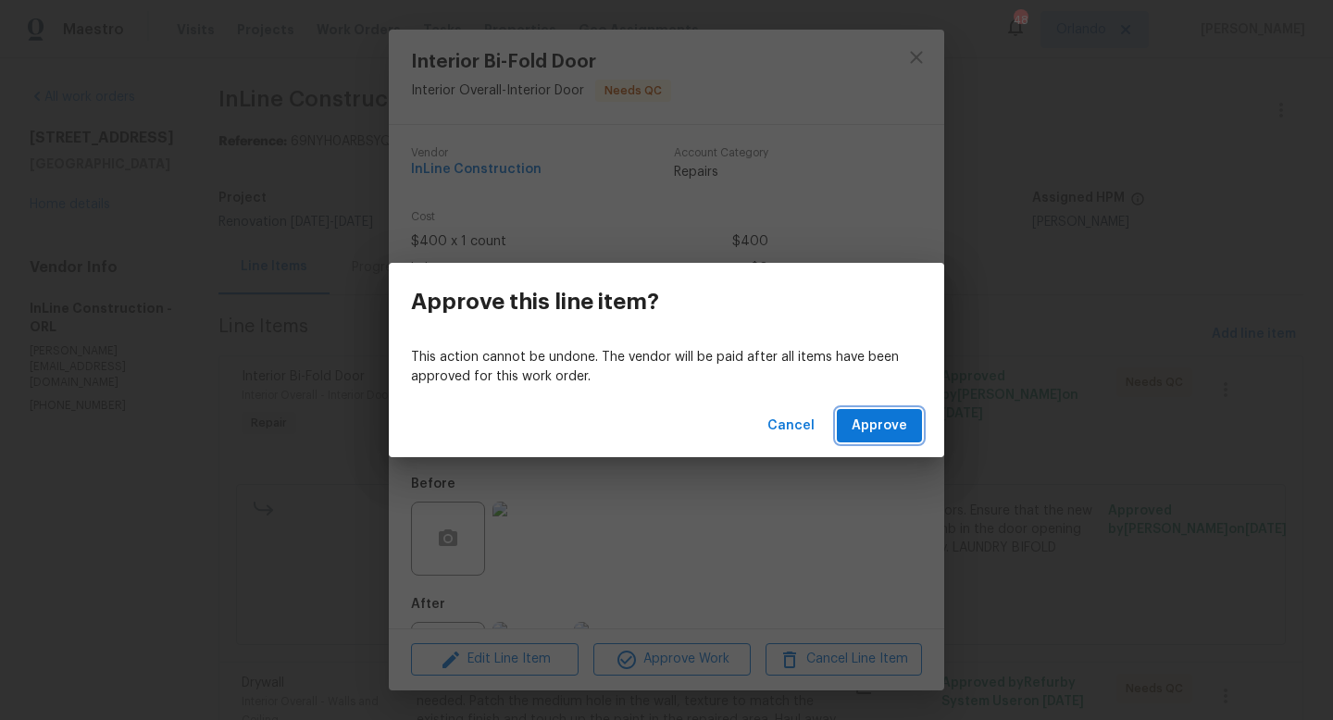
click at [886, 427] on span "Approve" at bounding box center [880, 426] width 56 height 23
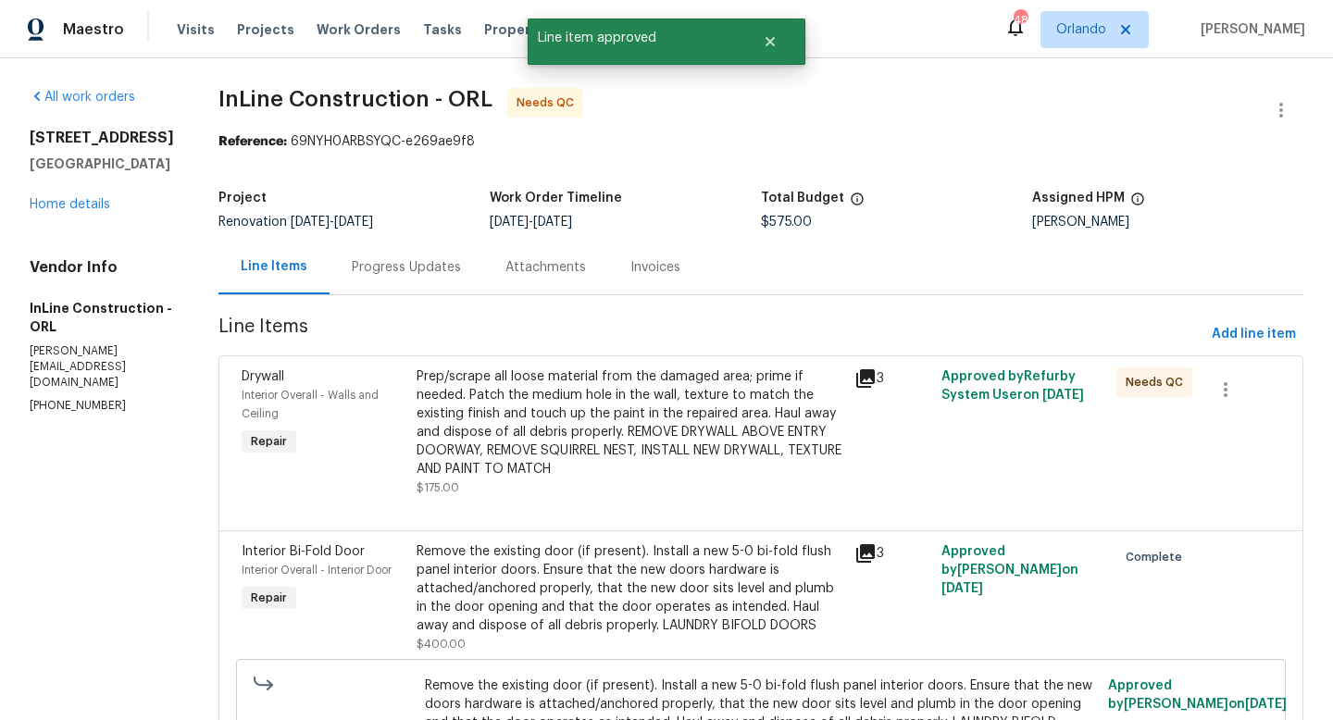
click at [674, 437] on div "Prep/scrape all loose material from the damaged area; prime if needed. Patch th…" at bounding box center [630, 423] width 427 height 111
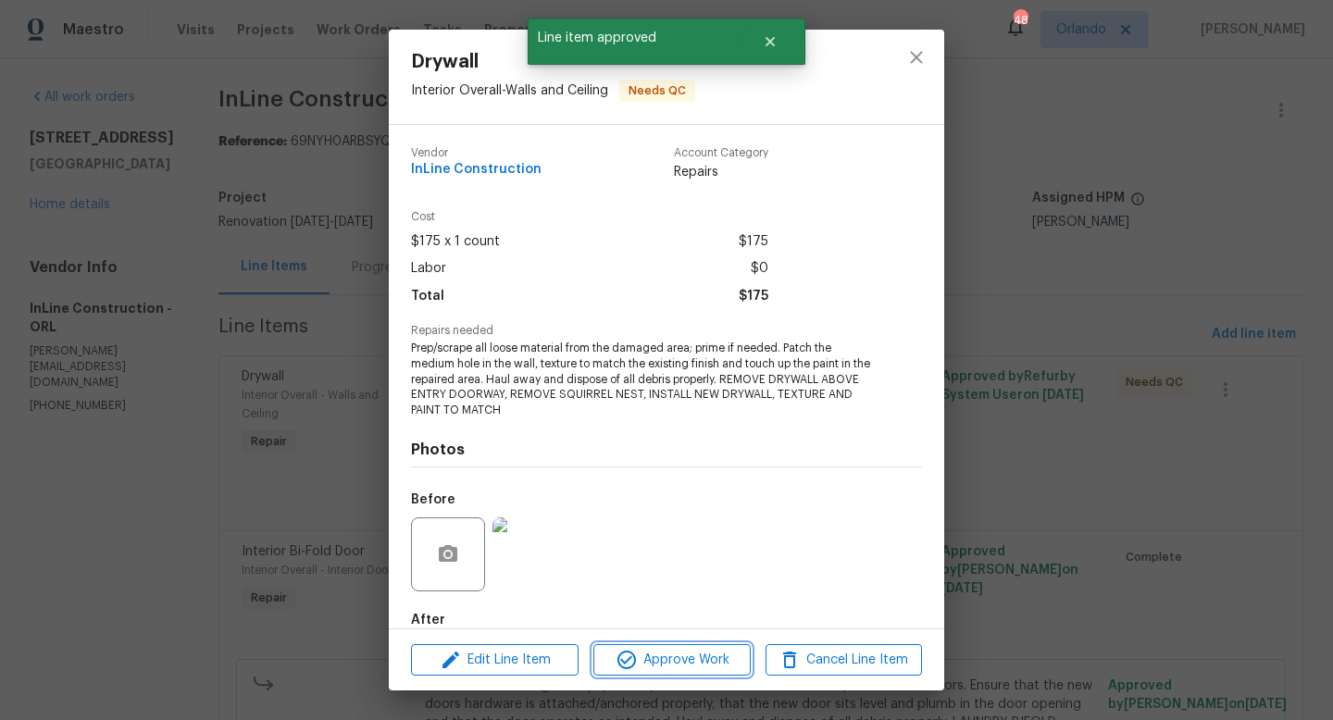
click at [702, 658] on span "Approve Work" at bounding box center [671, 660] width 145 height 23
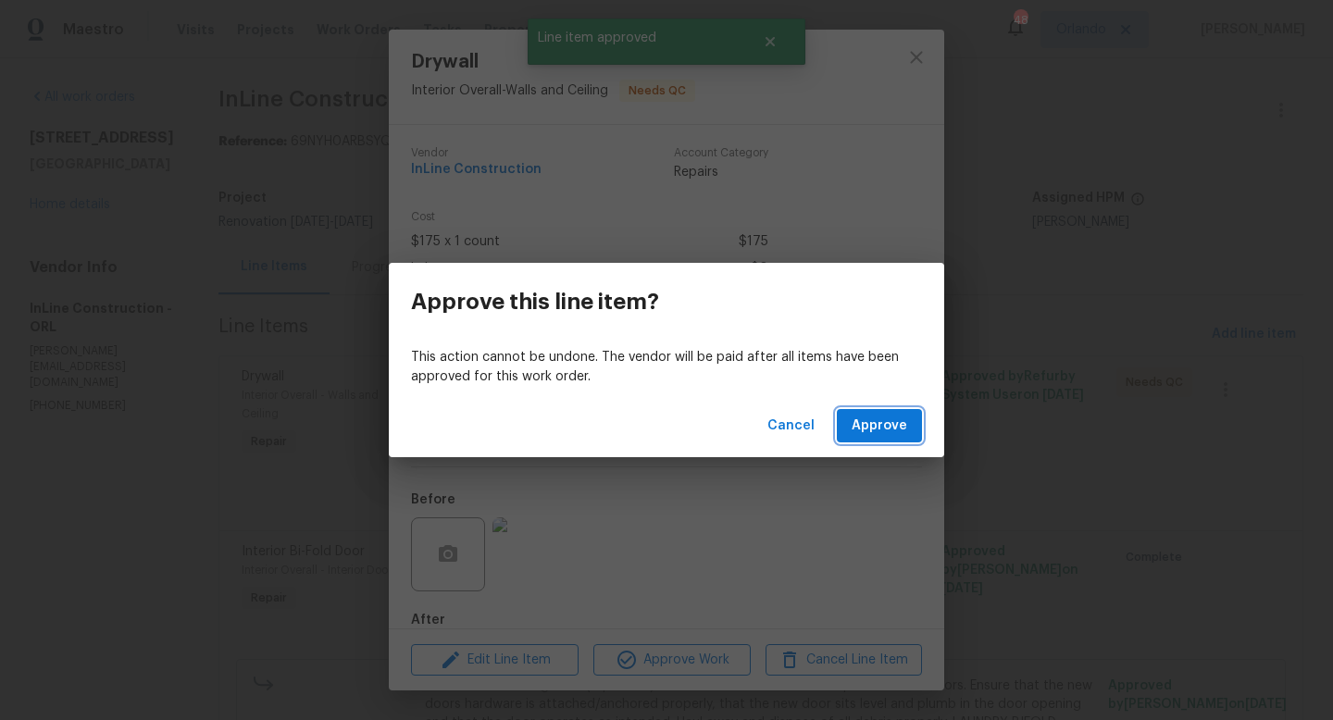
click at [861, 414] on button "Approve" at bounding box center [879, 426] width 85 height 34
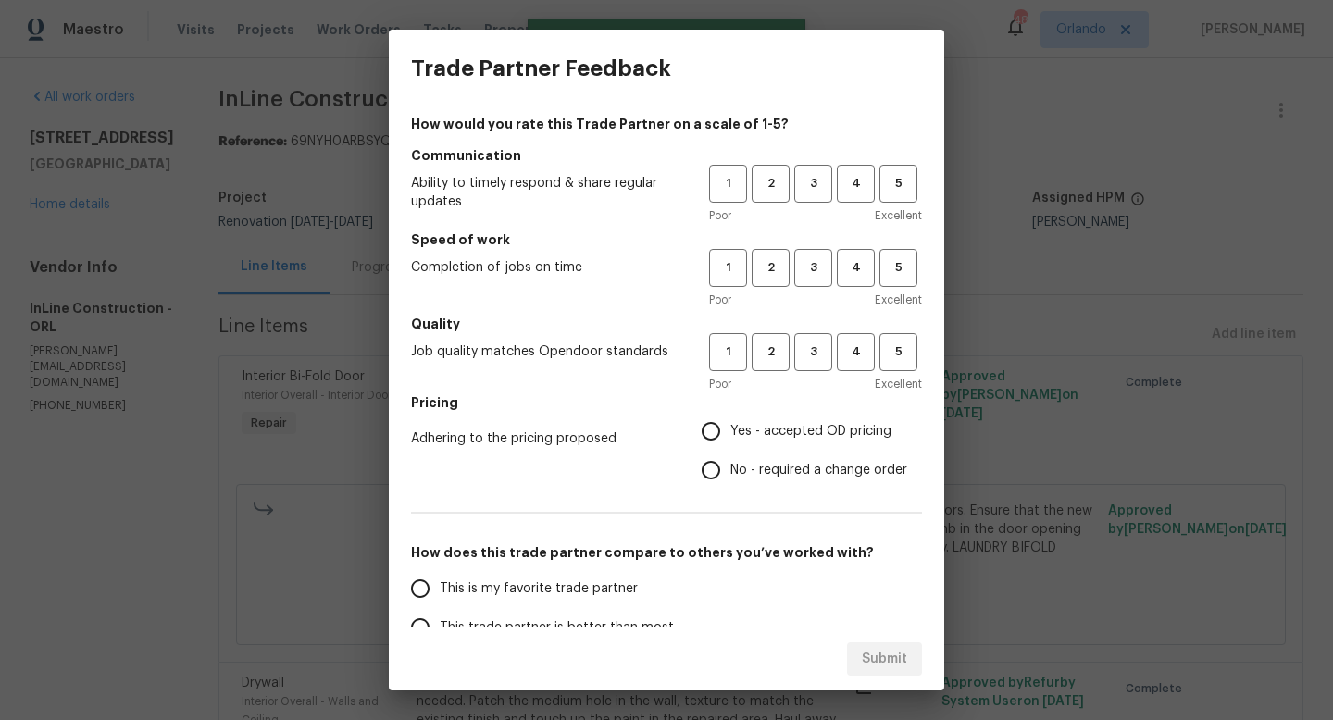
click at [856, 204] on div "1 2 3 4 5 Poor Excellent" at bounding box center [815, 195] width 213 height 60
click at [856, 194] on button "4" at bounding box center [856, 184] width 38 height 38
click at [858, 277] on span "4" at bounding box center [856, 267] width 34 height 21
click at [858, 355] on span "4" at bounding box center [856, 352] width 34 height 21
click at [774, 414] on label "Yes - accepted OD pricing" at bounding box center [800, 431] width 216 height 39
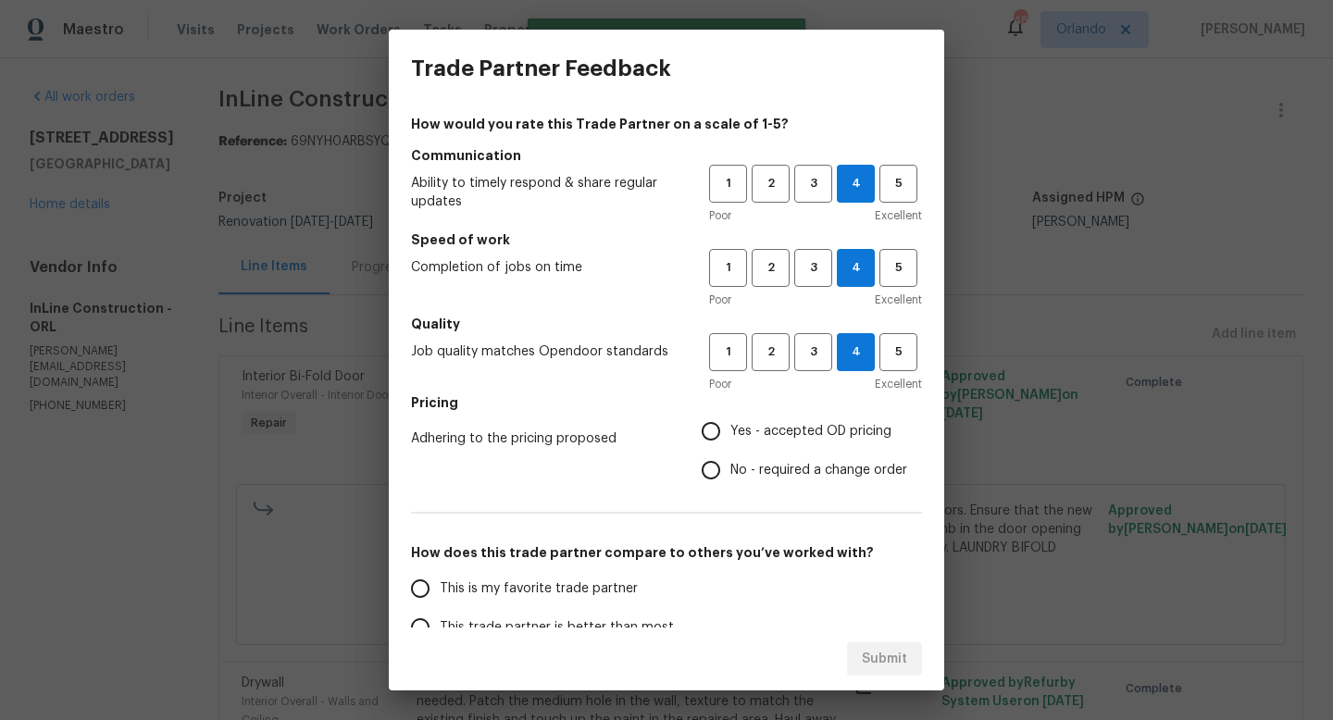
click at [730, 414] on input "Yes - accepted OD pricing" at bounding box center [711, 431] width 39 height 39
radio input "true"
click at [642, 609] on label "This trade partner is better than most" at bounding box center [547, 627] width 293 height 39
click at [440, 609] on input "This trade partner is better than most" at bounding box center [420, 627] width 39 height 39
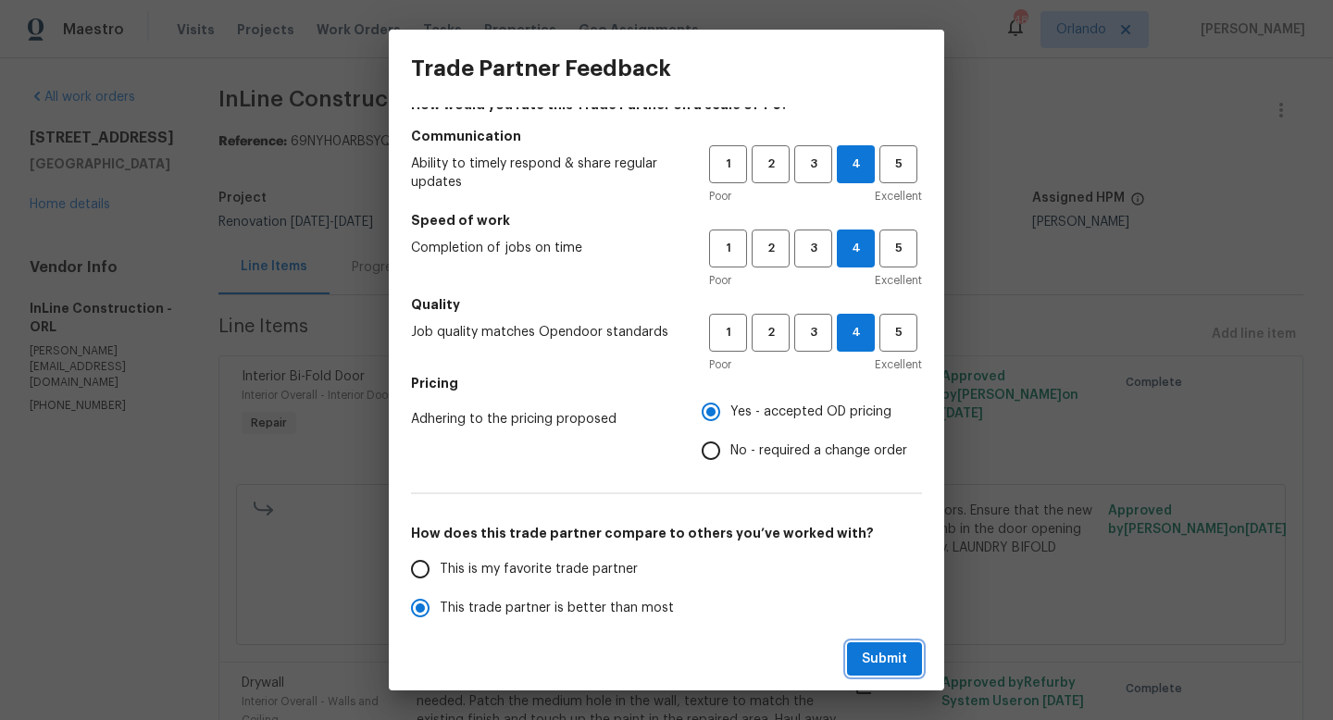
click at [890, 662] on span "Submit" at bounding box center [884, 659] width 45 height 23
radio input "true"
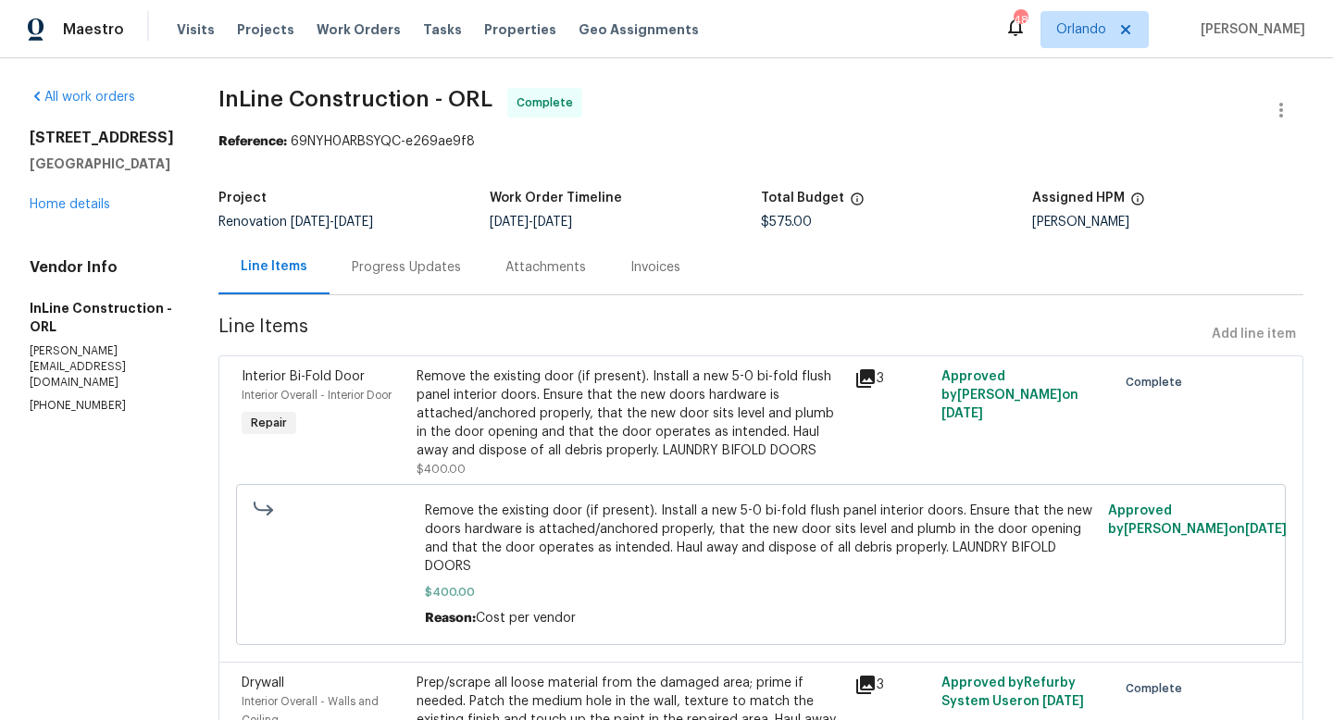
radio input "false"
